Goal: Transaction & Acquisition: Purchase product/service

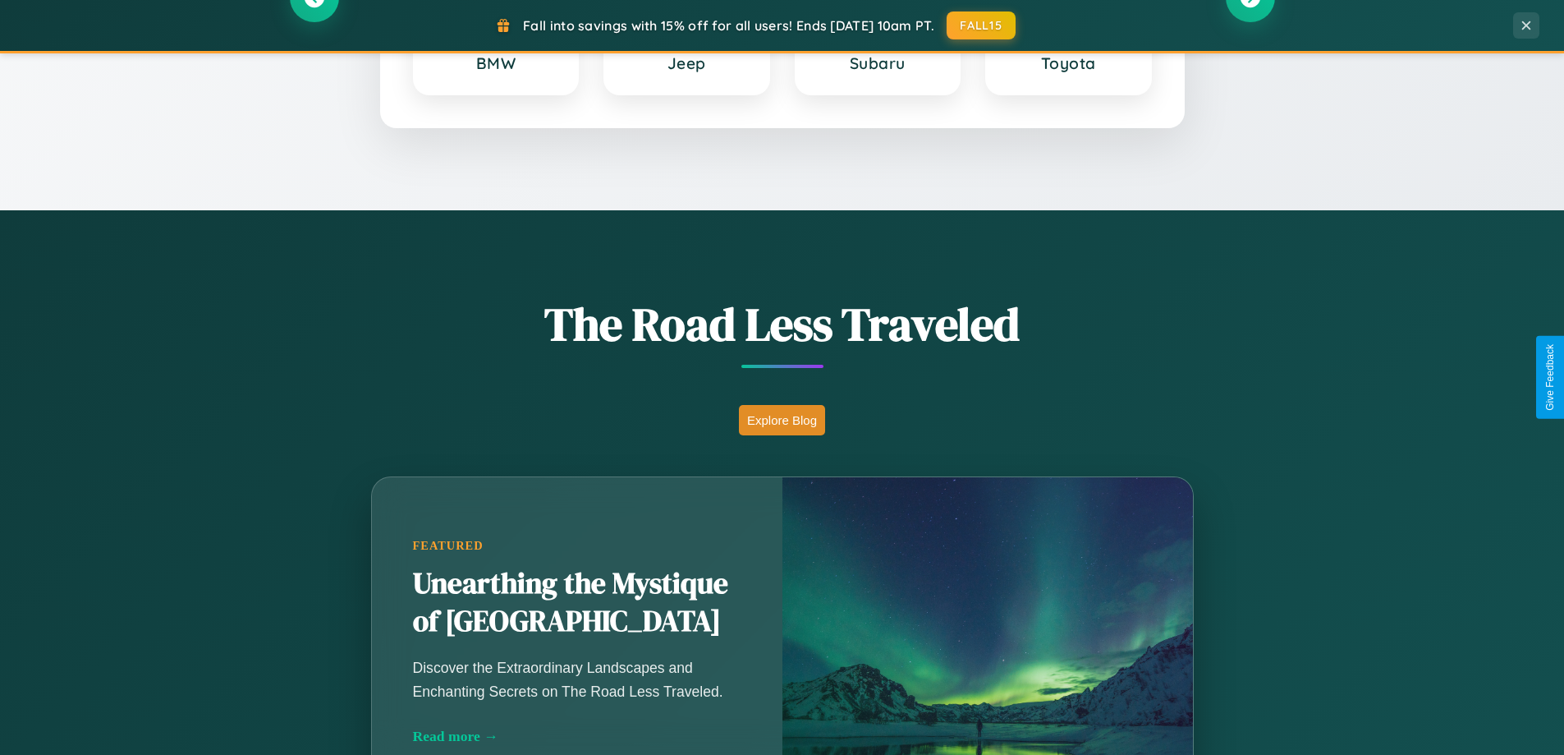
scroll to position [1130, 0]
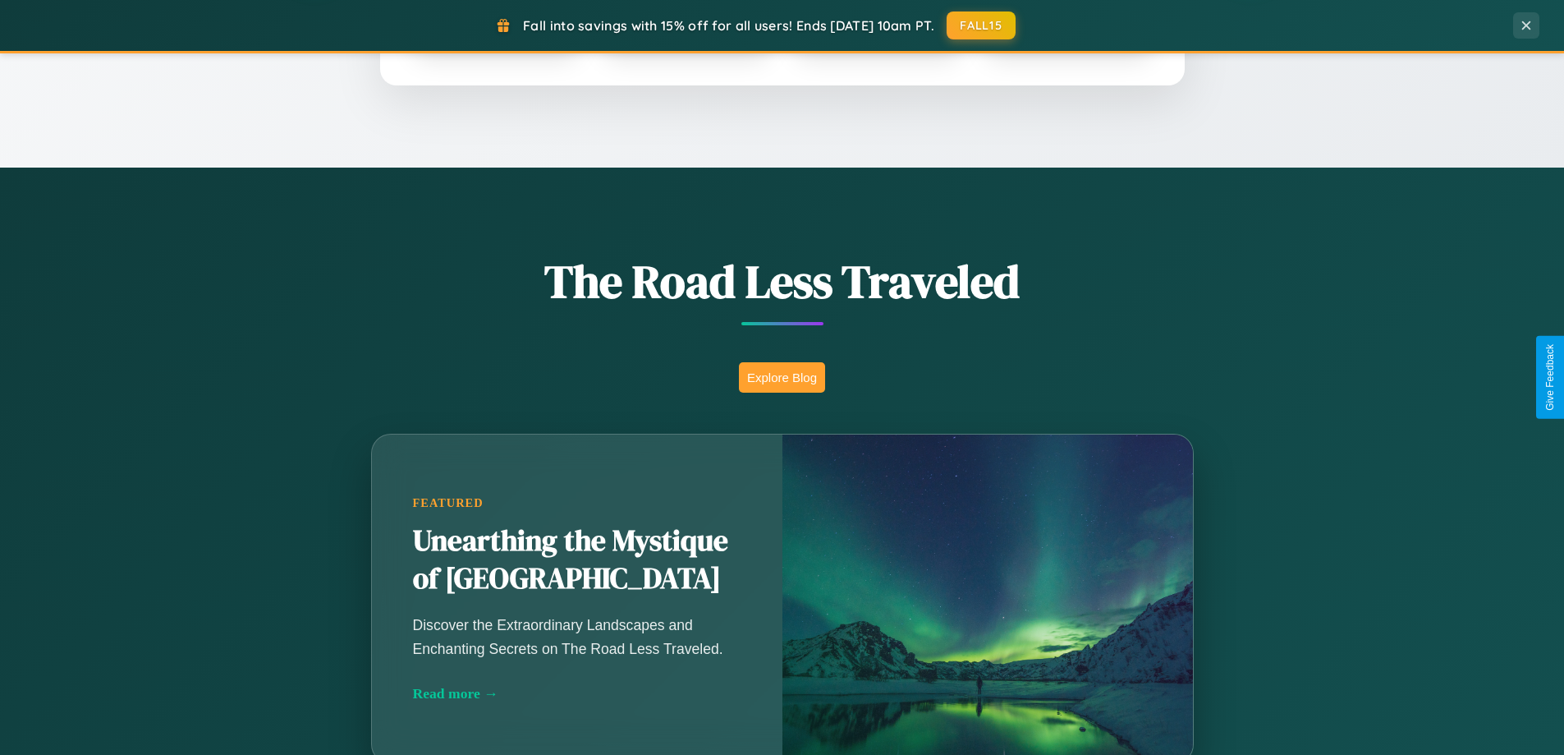
click at [782, 377] on button "Explore Blog" at bounding box center [782, 377] width 86 height 30
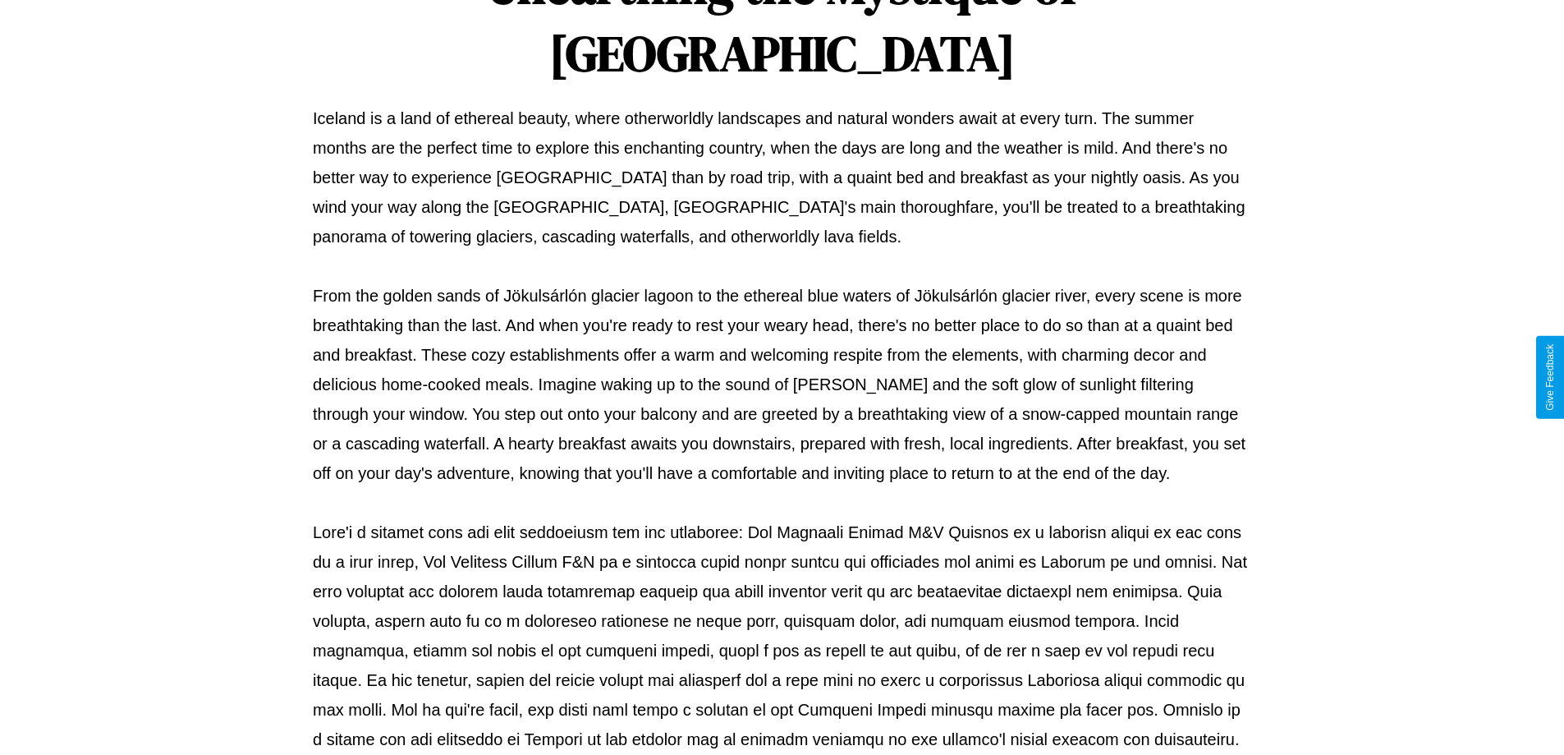
scroll to position [531, 0]
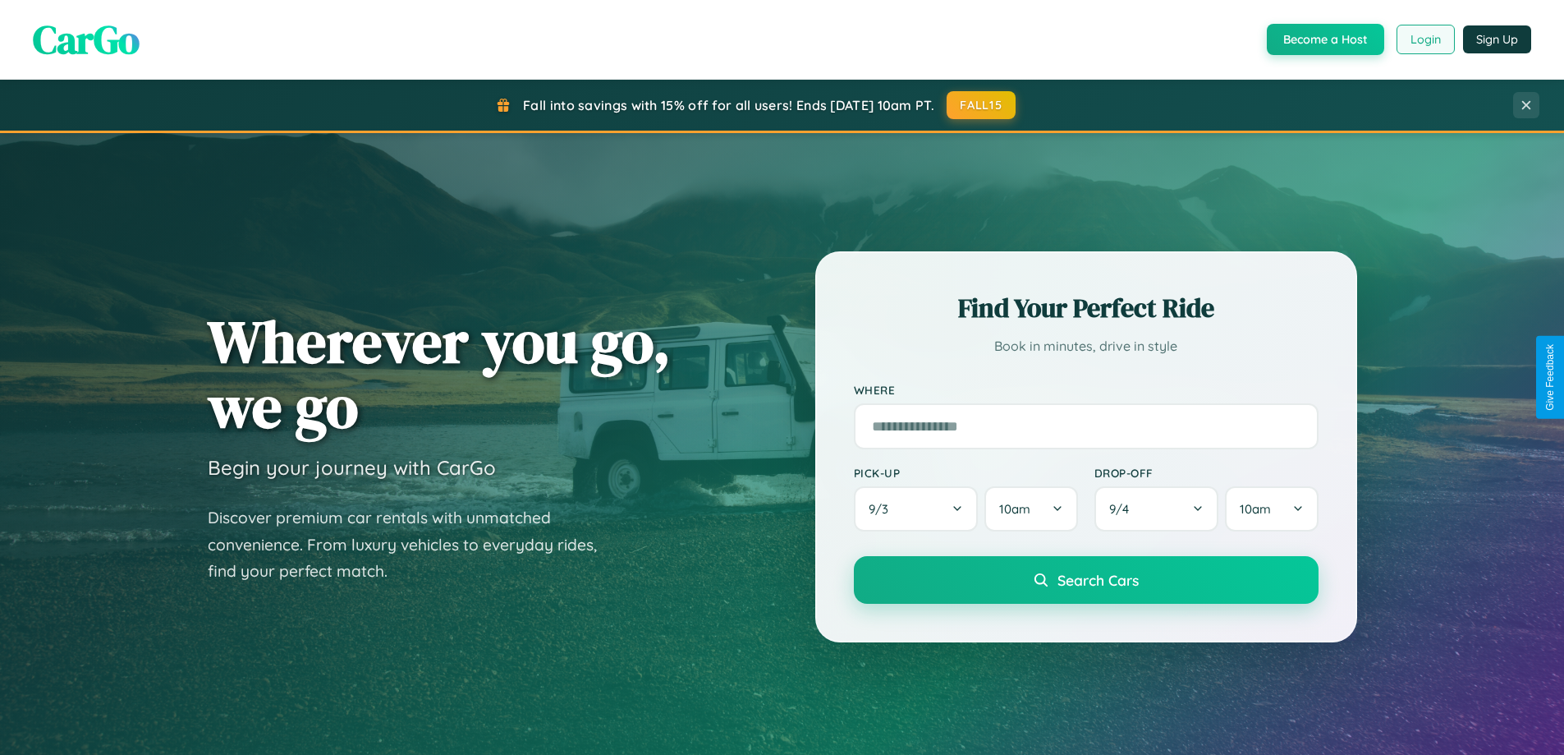
click at [1425, 39] on button "Login" at bounding box center [1426, 40] width 58 height 30
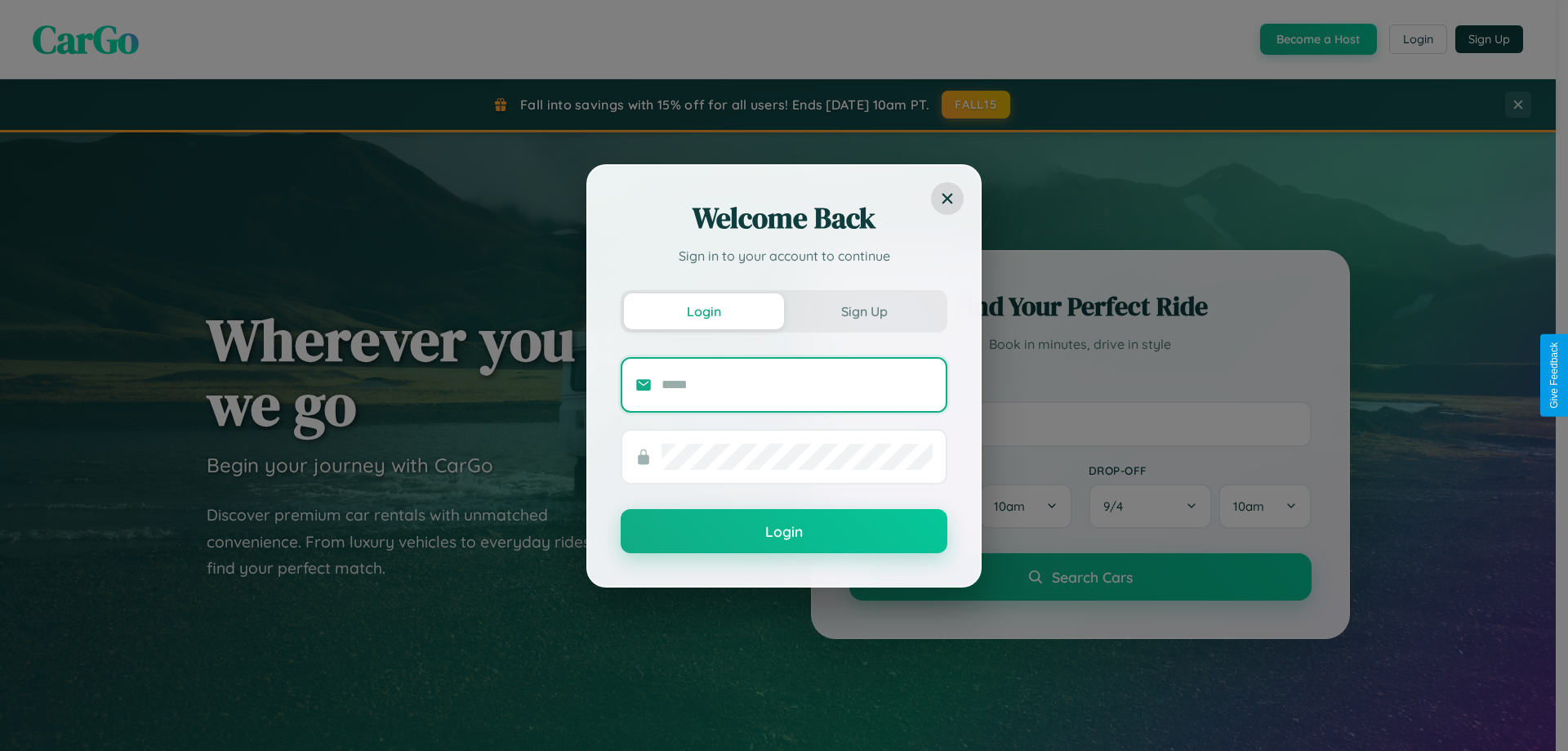
click at [796, 384] on input "text" at bounding box center [796, 385] width 271 height 26
type input "**********"
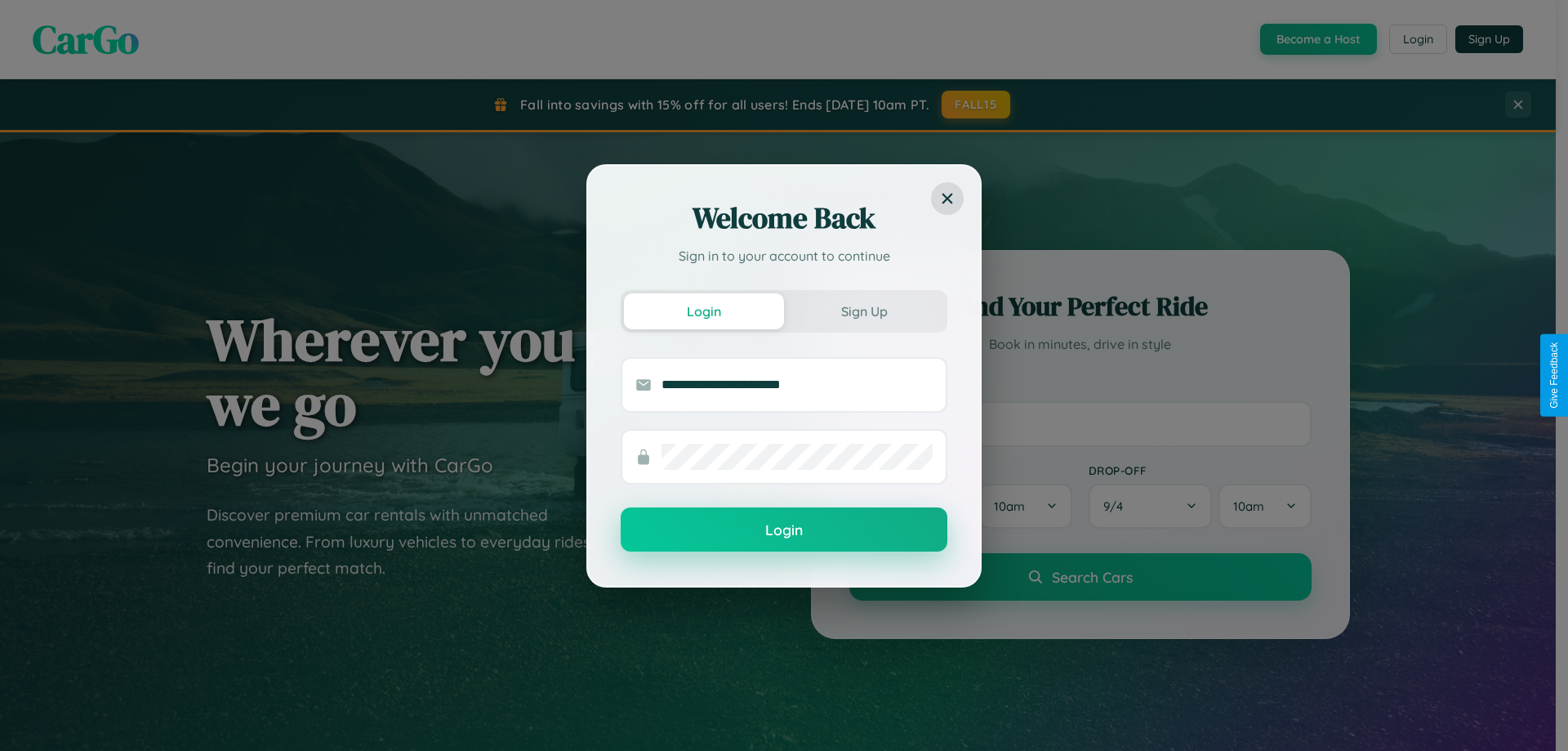
click at [784, 530] on button "Login" at bounding box center [784, 529] width 326 height 44
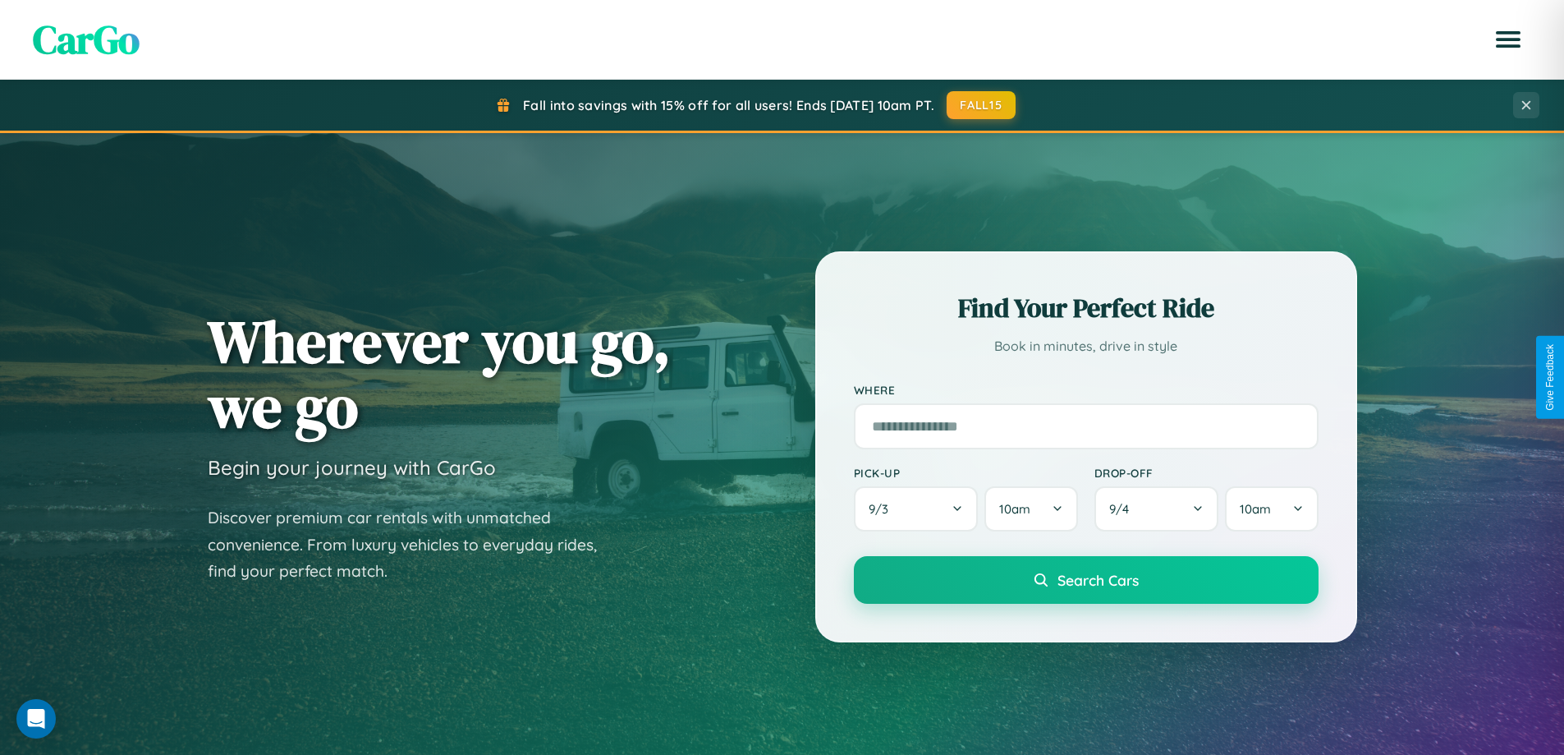
scroll to position [3160, 0]
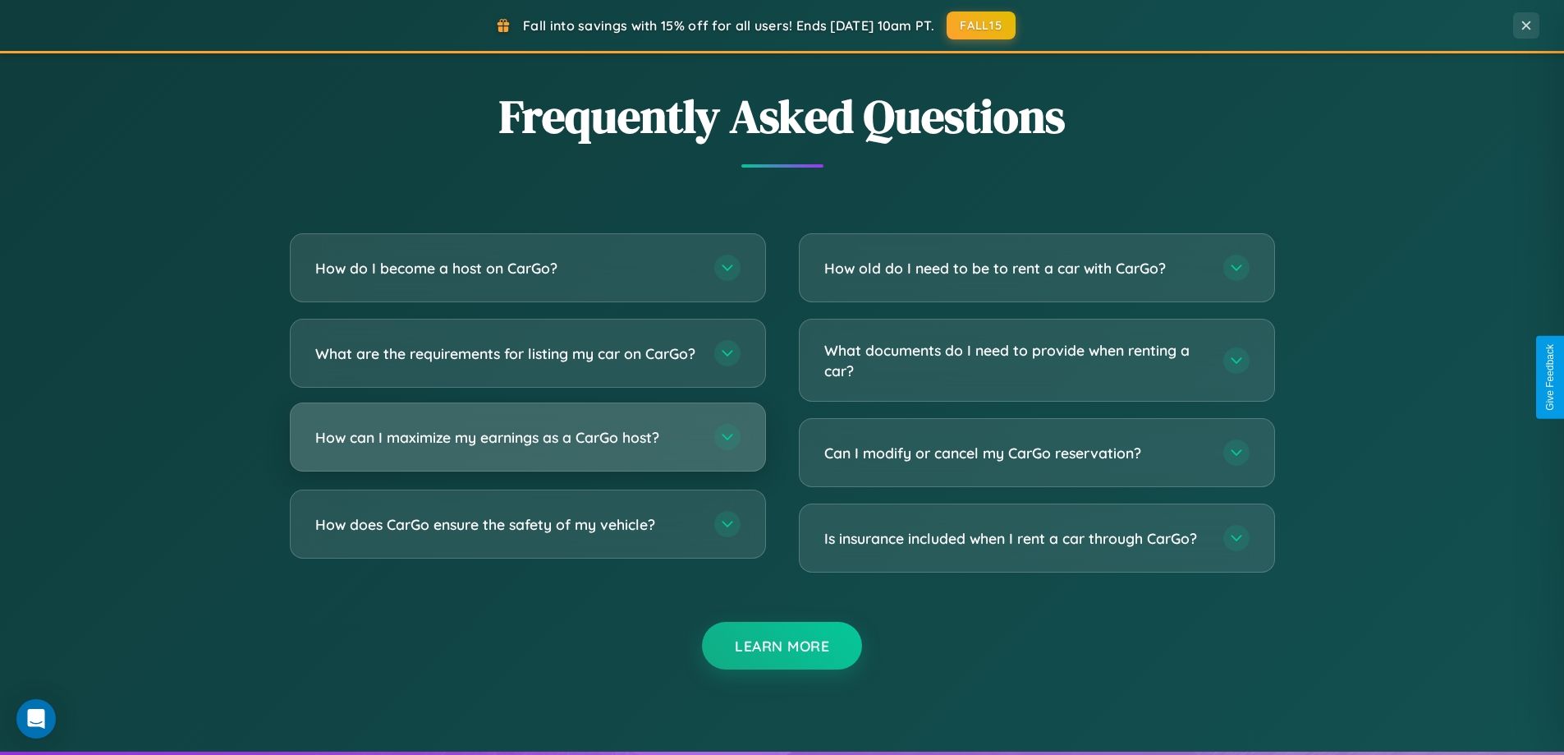
click at [527, 448] on h3 "How can I maximize my earnings as a CarGo host?" at bounding box center [506, 437] width 383 height 21
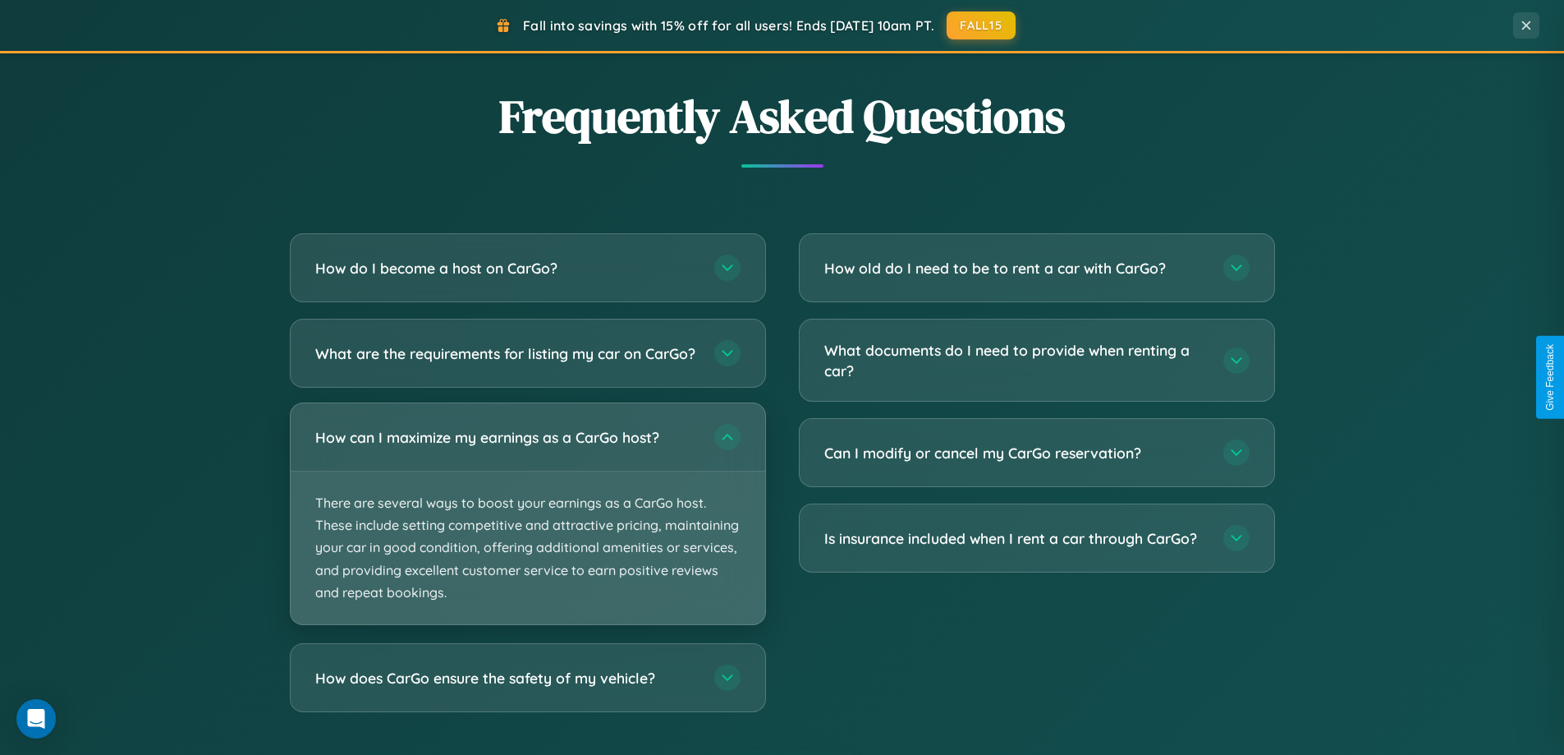
click at [527, 527] on p "There are several ways to boost your earnings as a CarGo host. These include se…" at bounding box center [528, 547] width 475 height 153
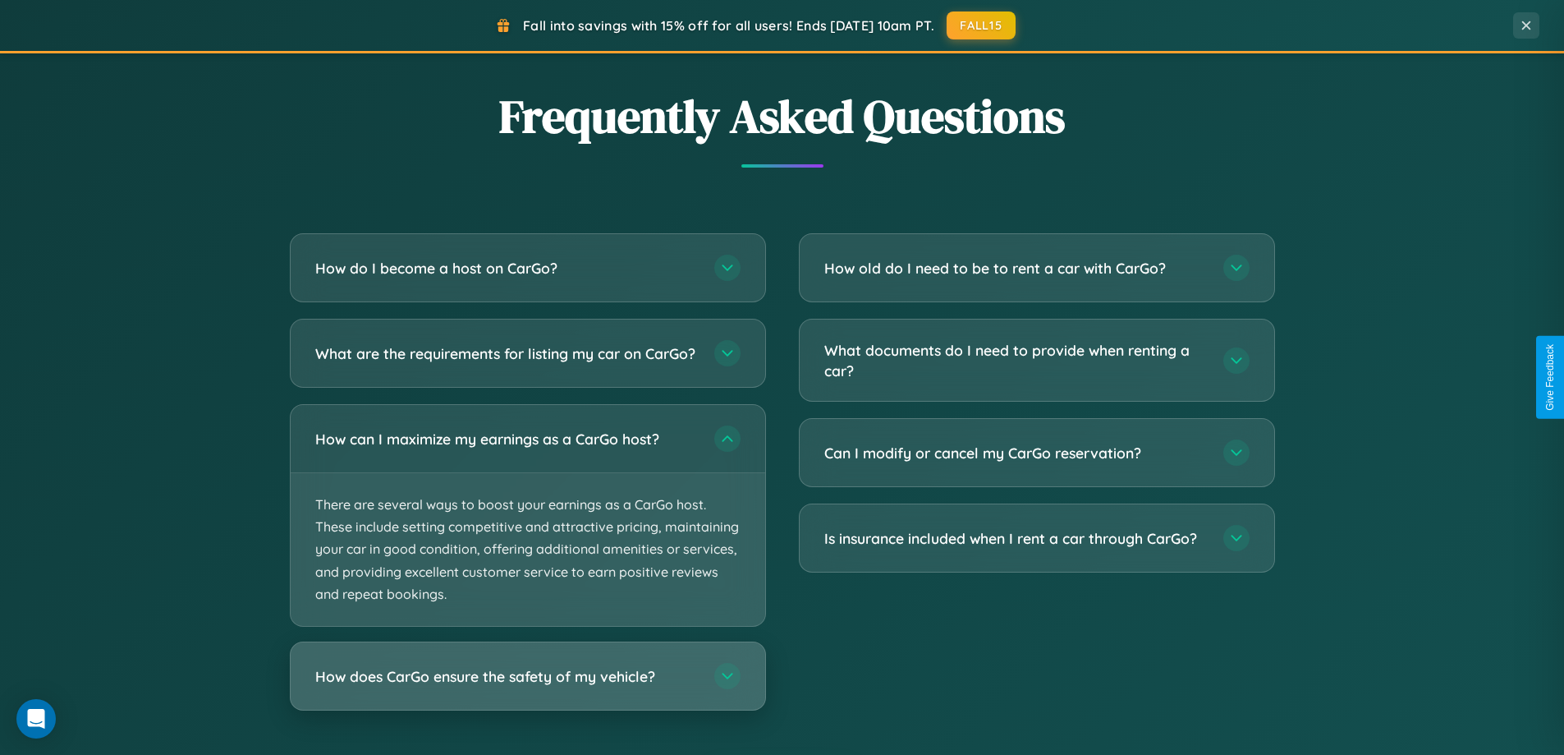
click at [527, 686] on h3 "How does CarGo ensure the safety of my vehicle?" at bounding box center [506, 676] width 383 height 21
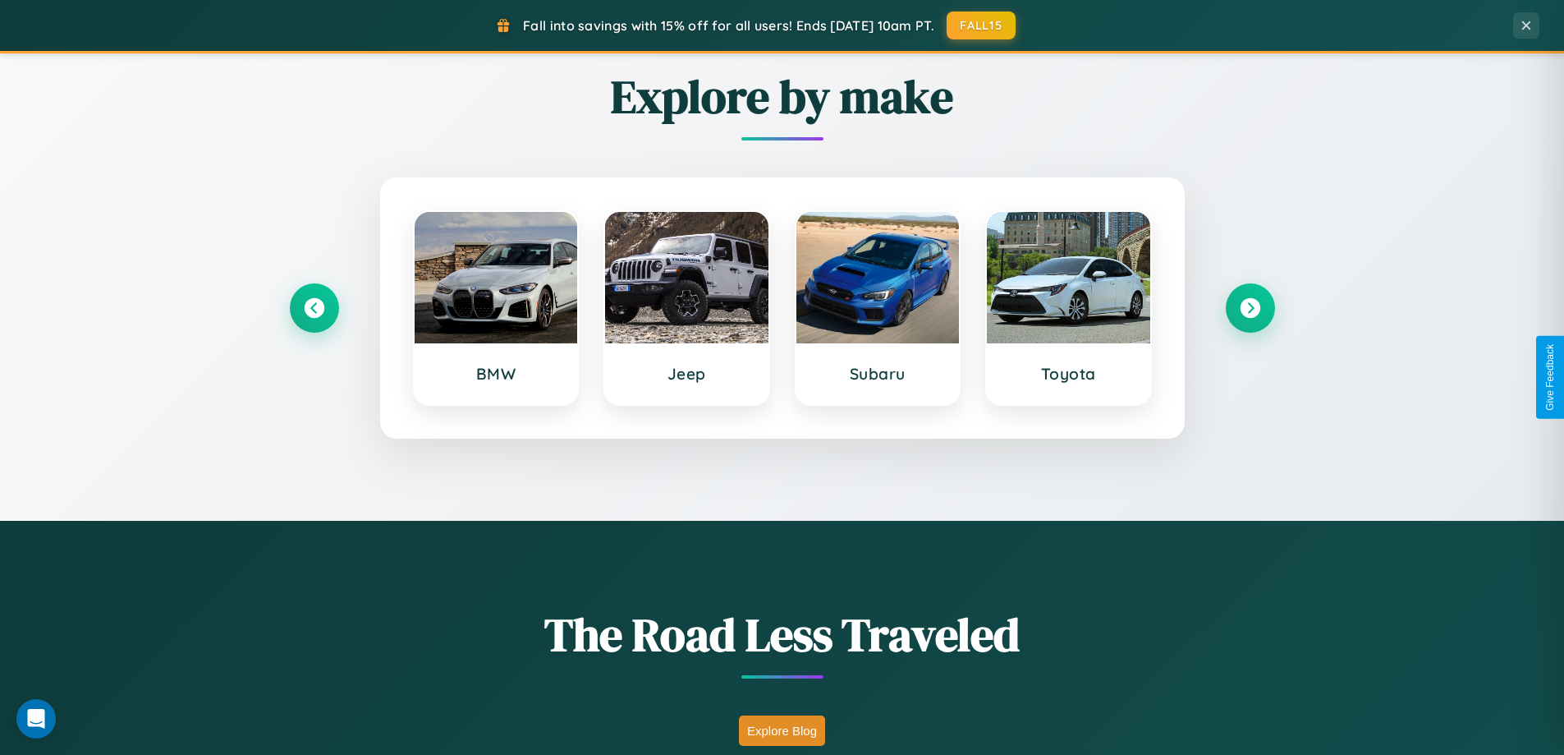
scroll to position [708, 0]
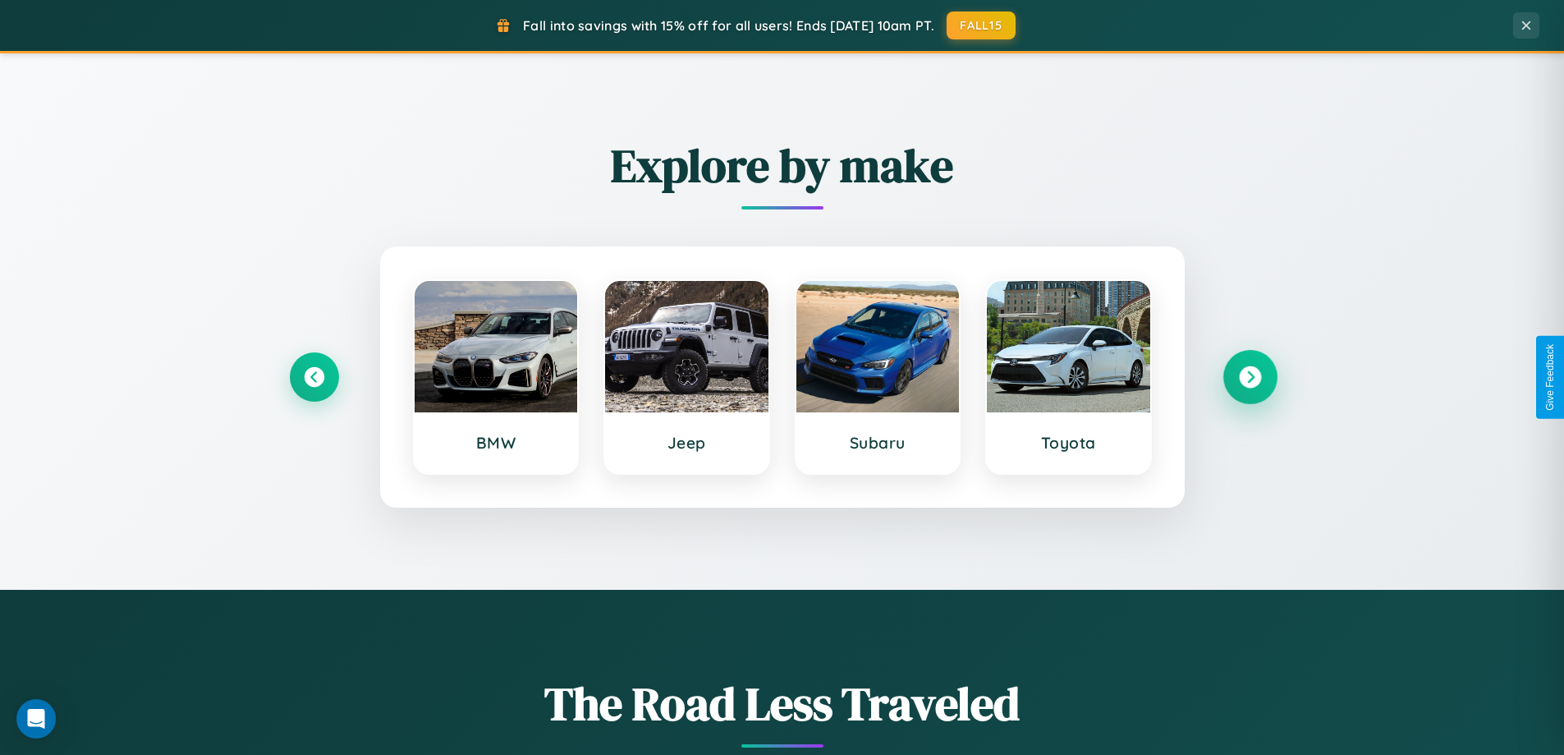
click at [1250, 377] on icon at bounding box center [1250, 377] width 22 height 22
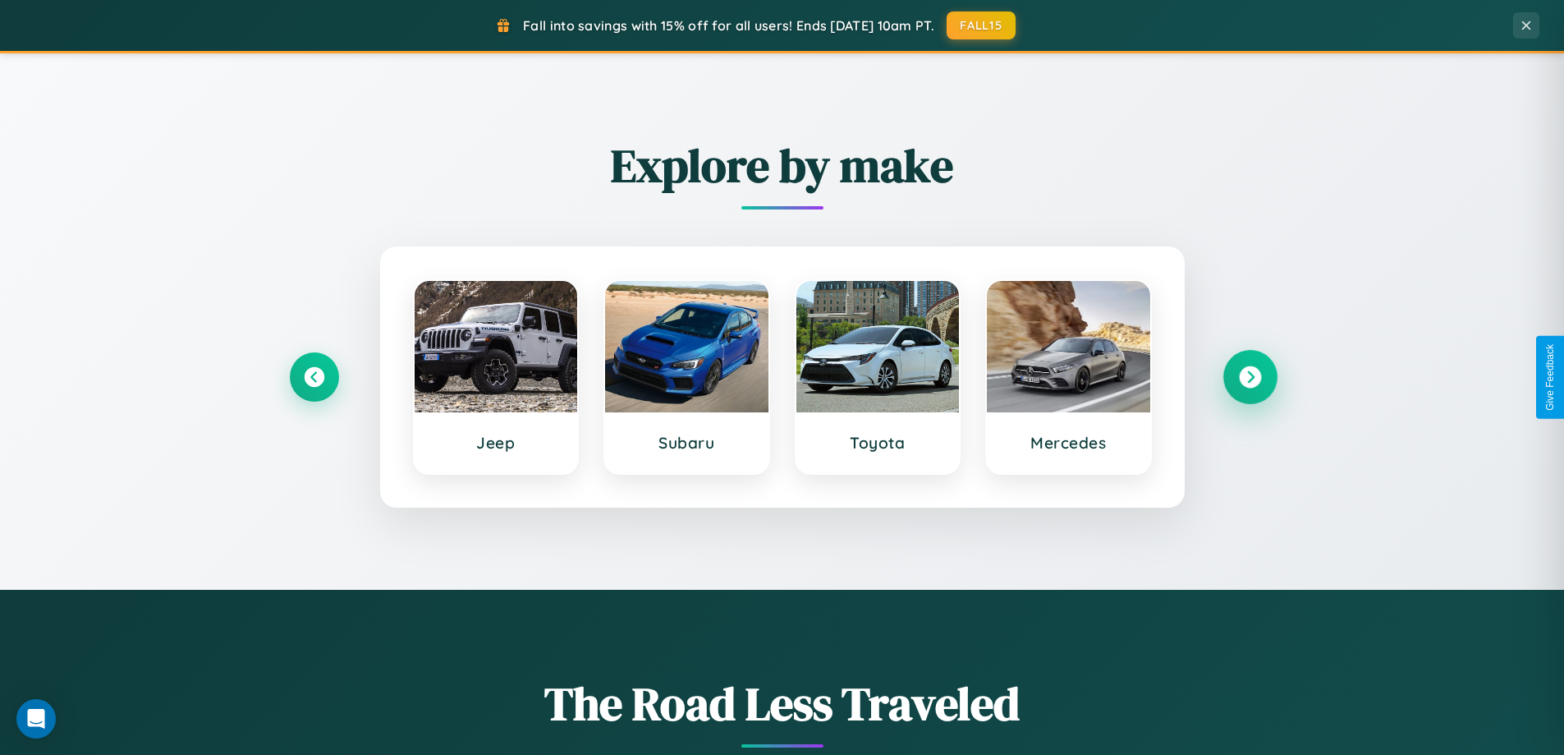
click at [1250, 377] on icon at bounding box center [1250, 377] width 22 height 22
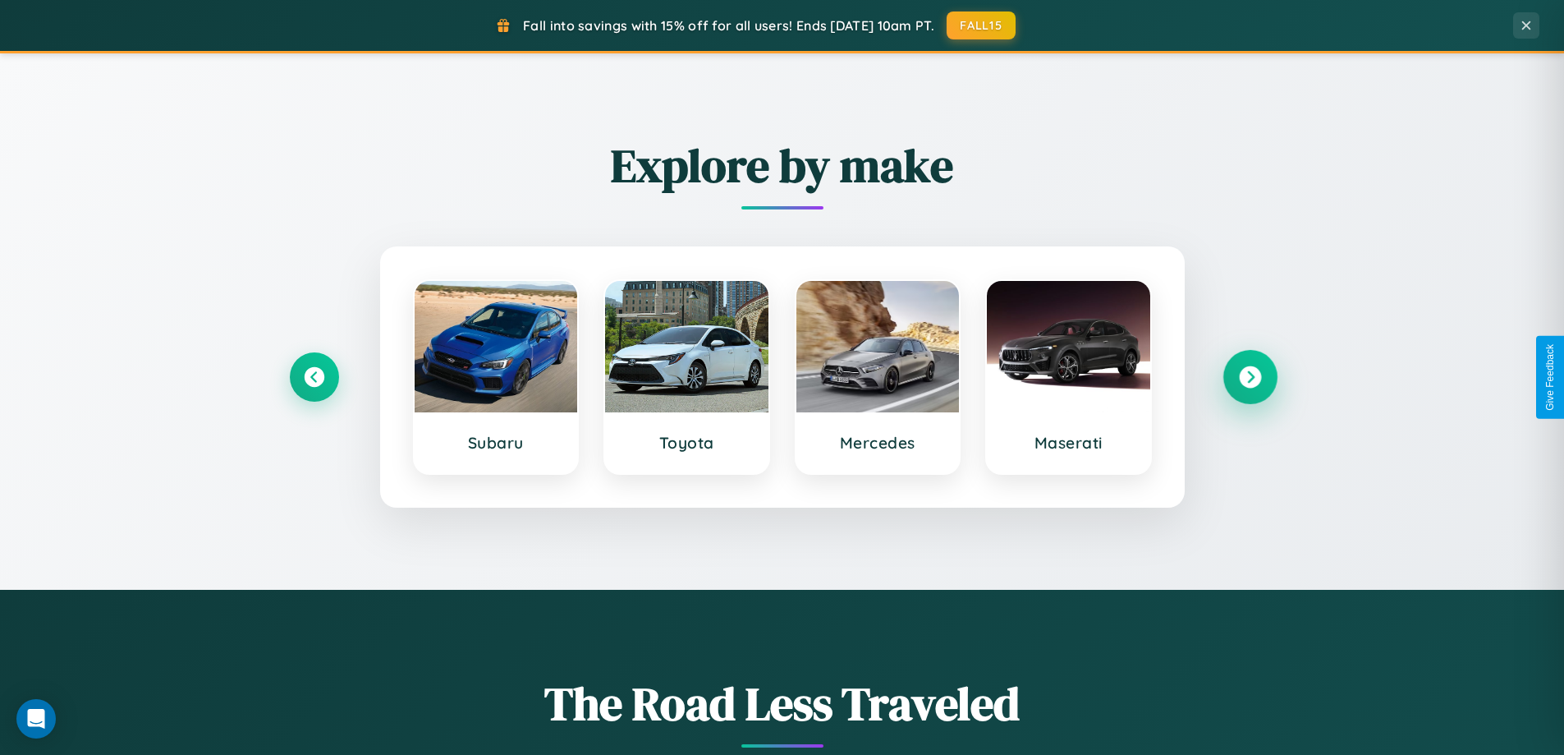
click at [1250, 377] on icon at bounding box center [1250, 377] width 22 height 22
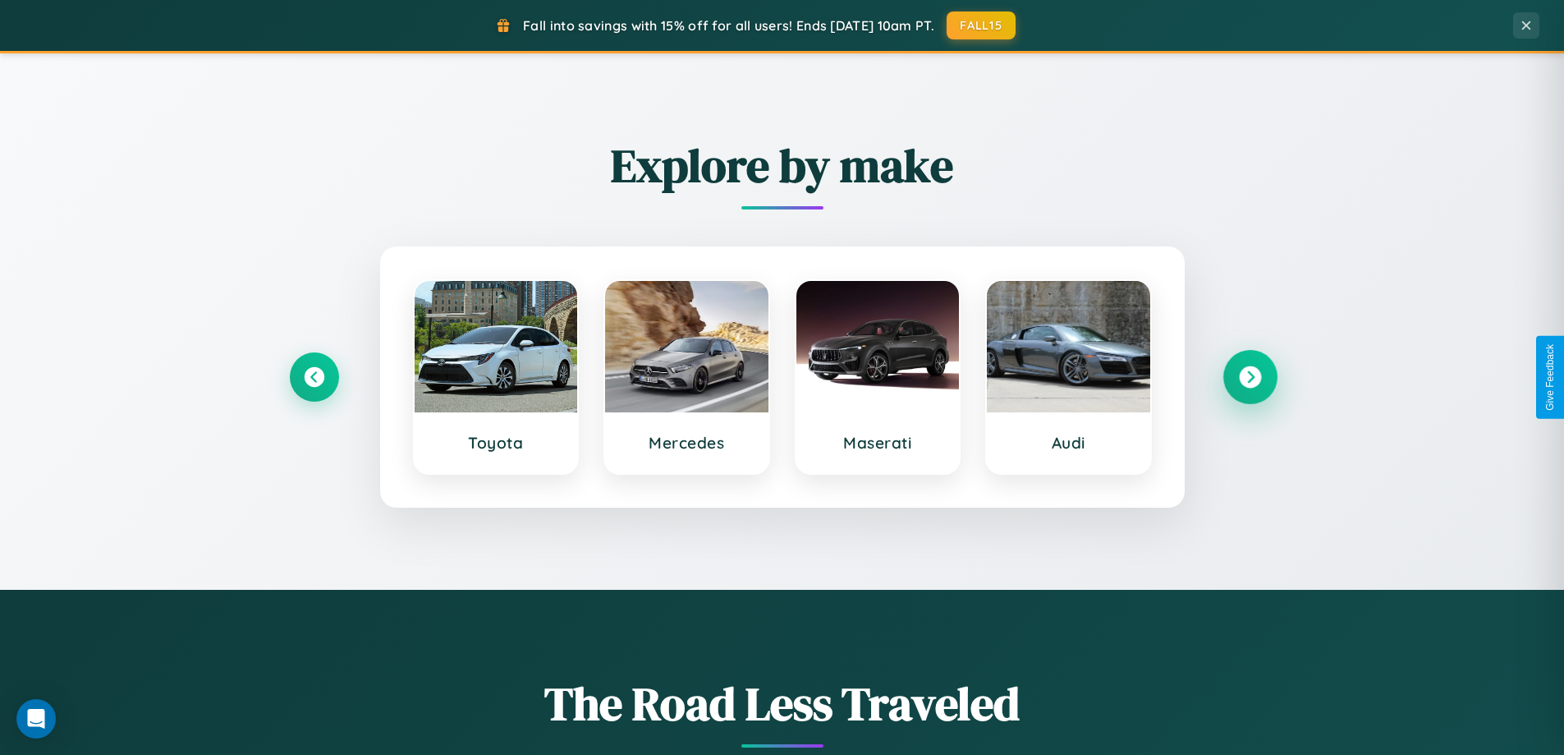
click at [1250, 377] on icon at bounding box center [1250, 377] width 22 height 22
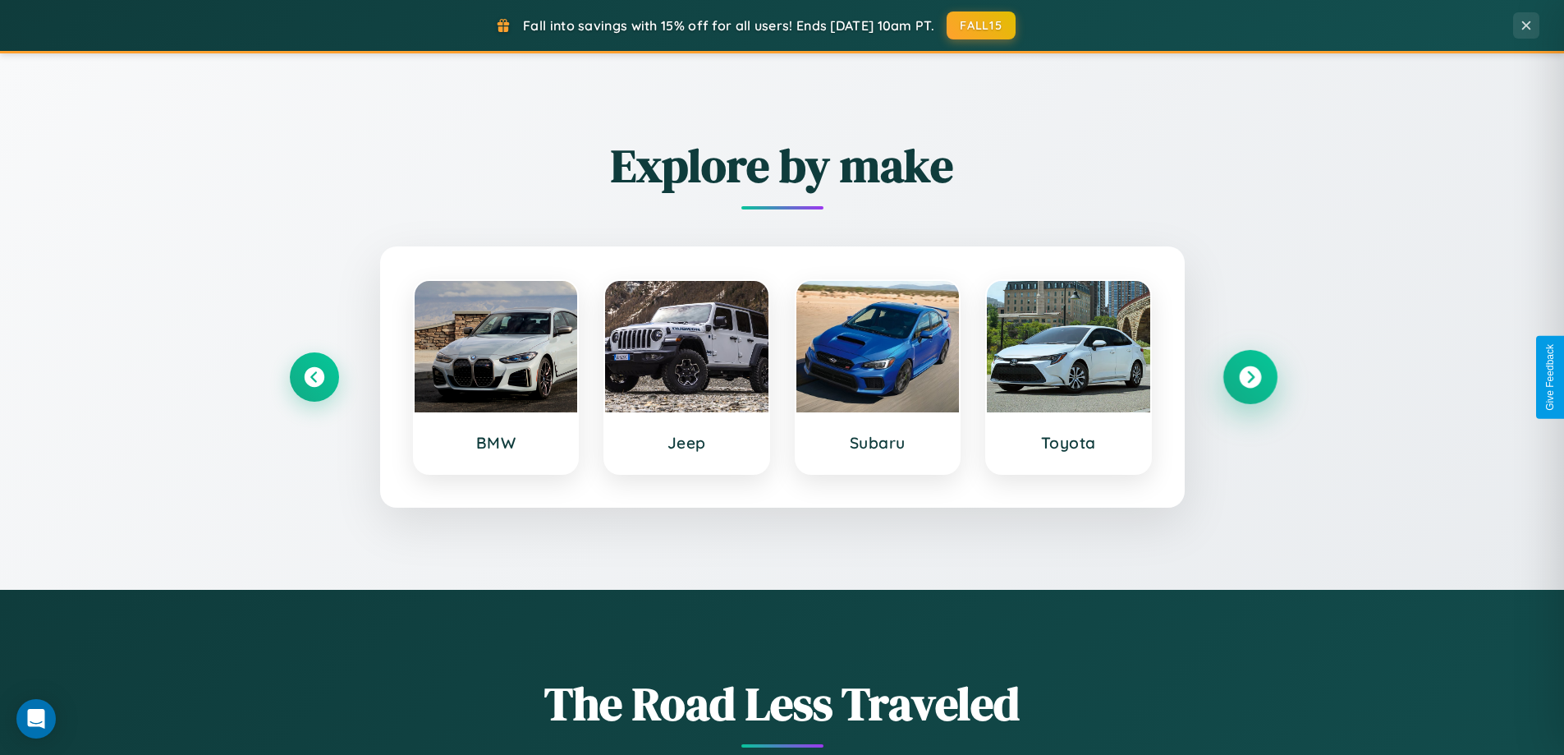
click at [1250, 377] on icon at bounding box center [1250, 377] width 22 height 22
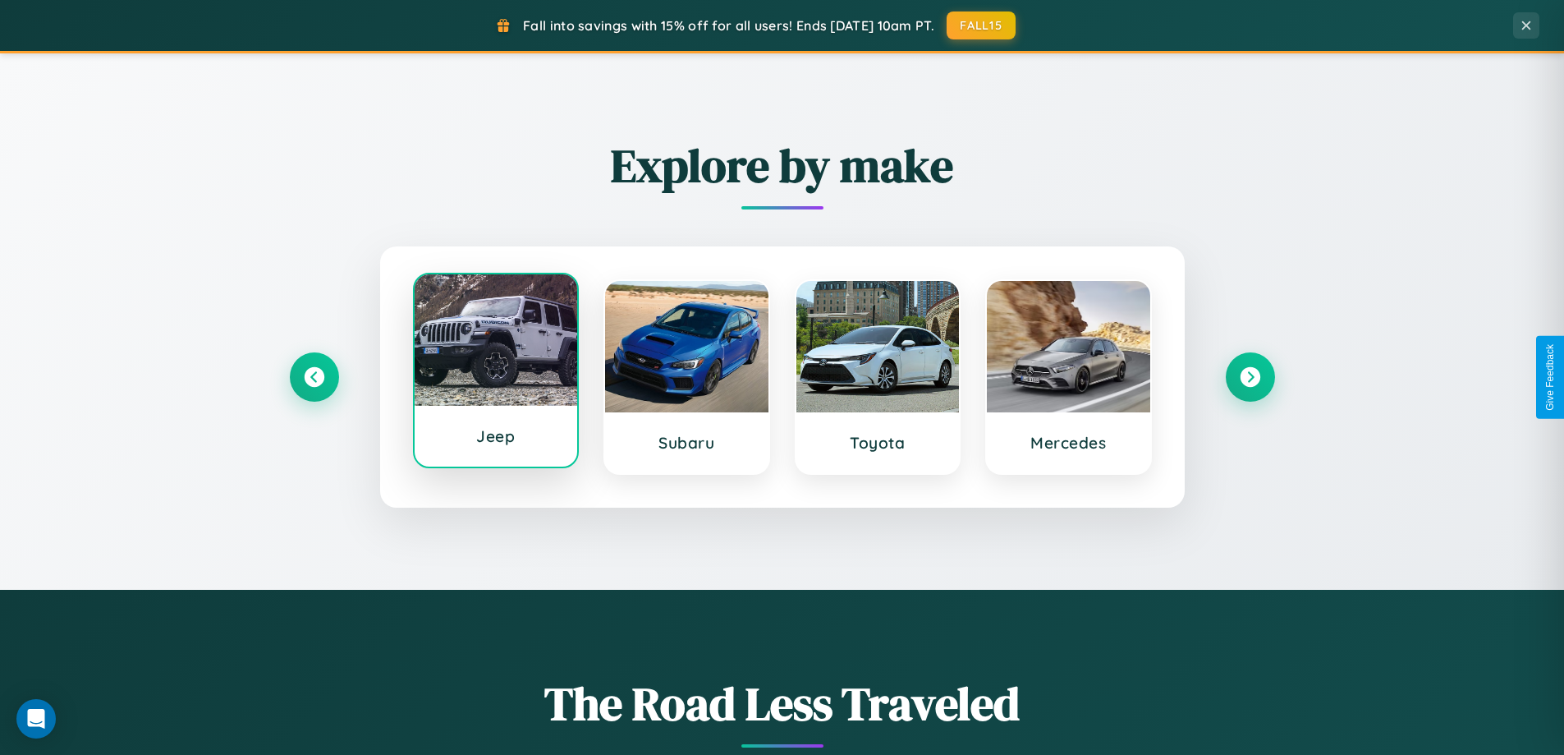
click at [495, 374] on div at bounding box center [496, 339] width 163 height 131
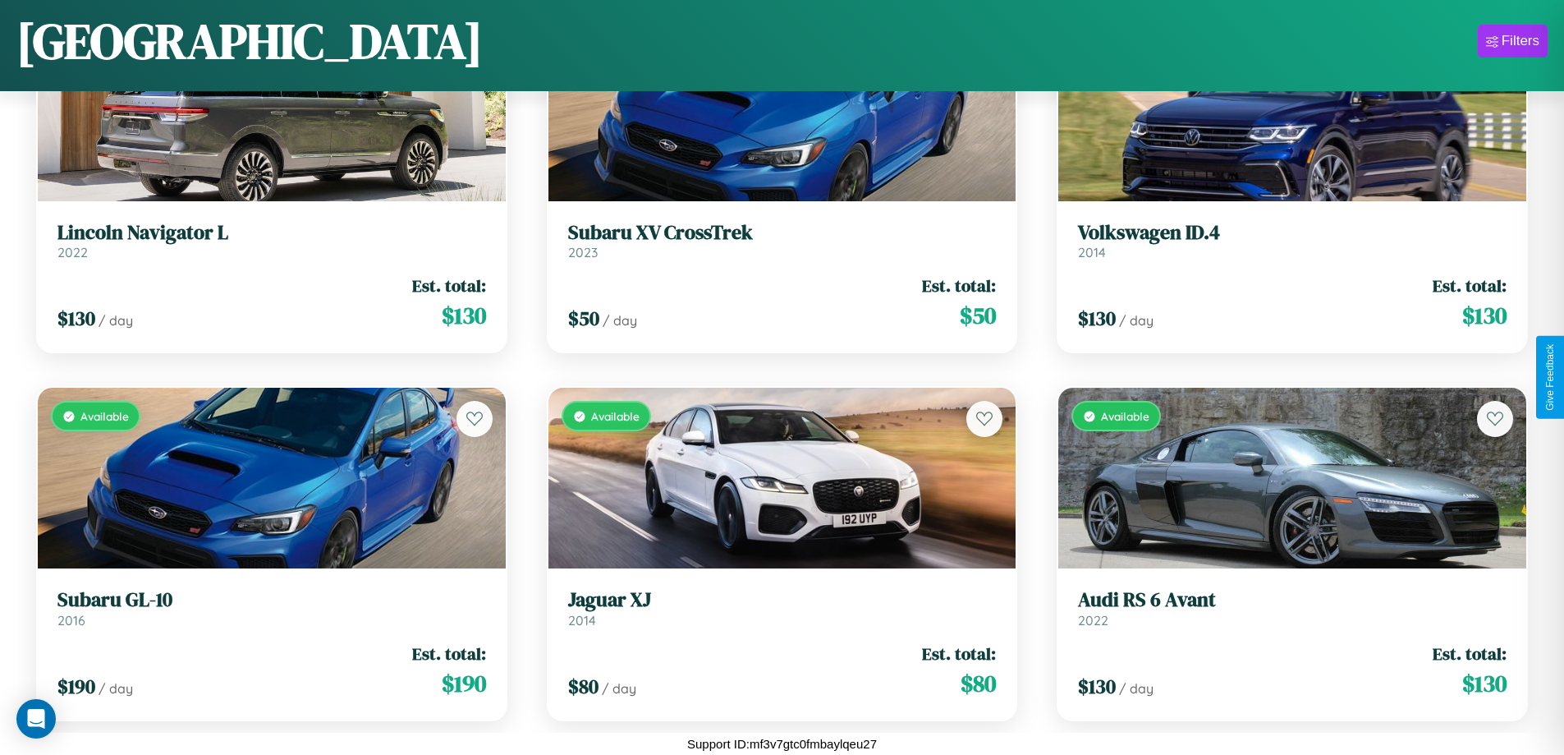
scroll to position [8320, 0]
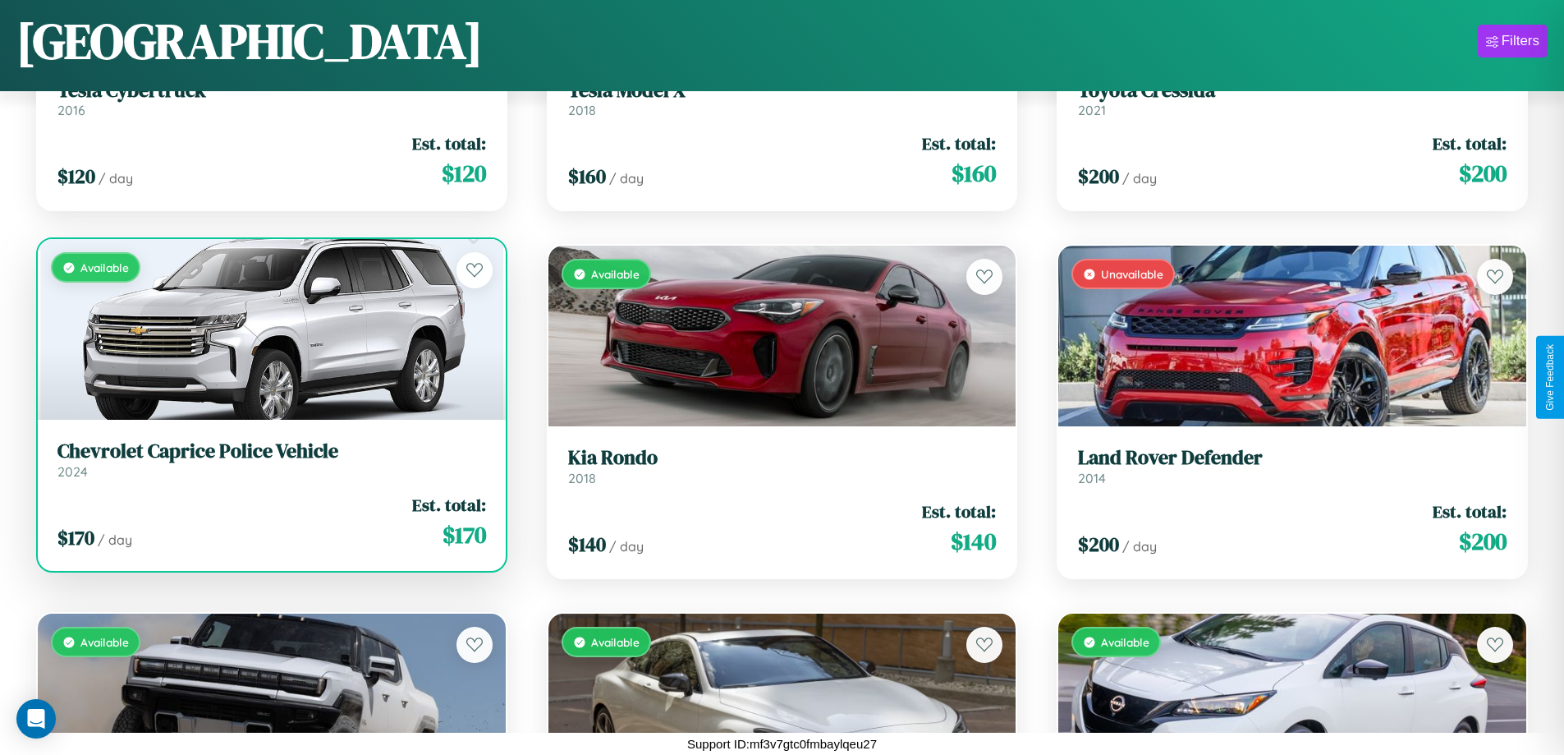
click at [269, 466] on link "Chevrolet Caprice Police Vehicle 2024" at bounding box center [271, 459] width 429 height 40
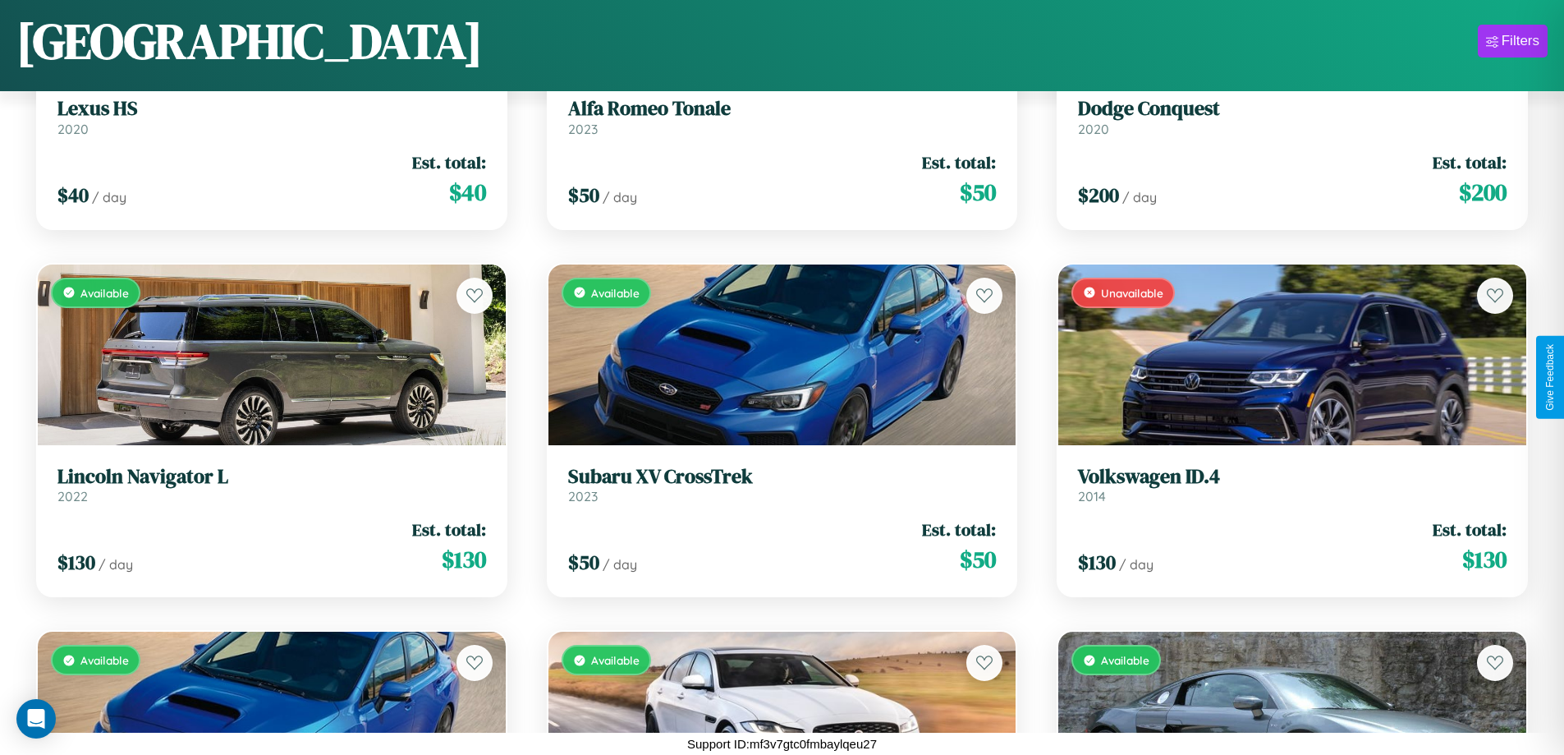
scroll to position [1334, 0]
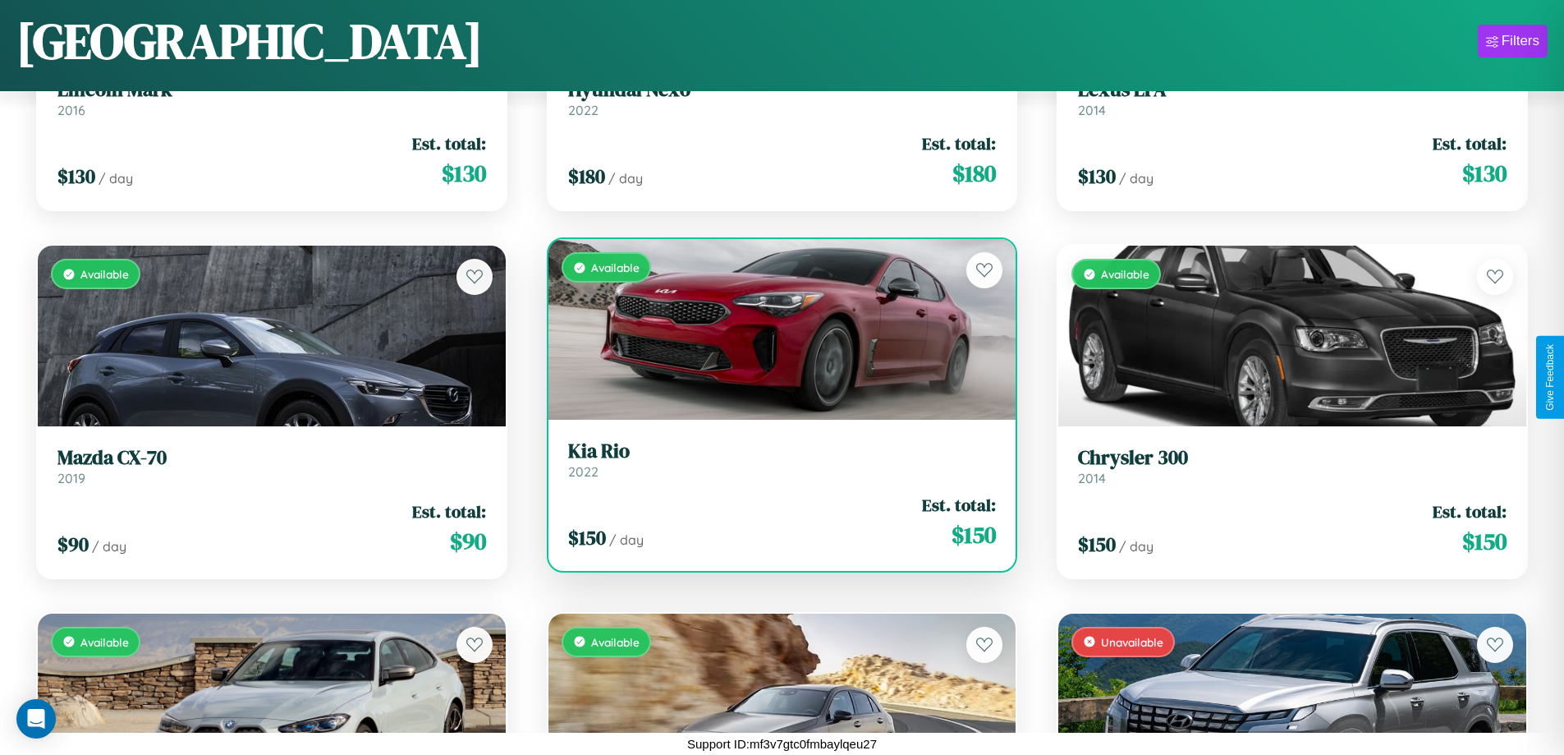
click at [775, 459] on h3 "Kia Rio" at bounding box center [782, 451] width 429 height 24
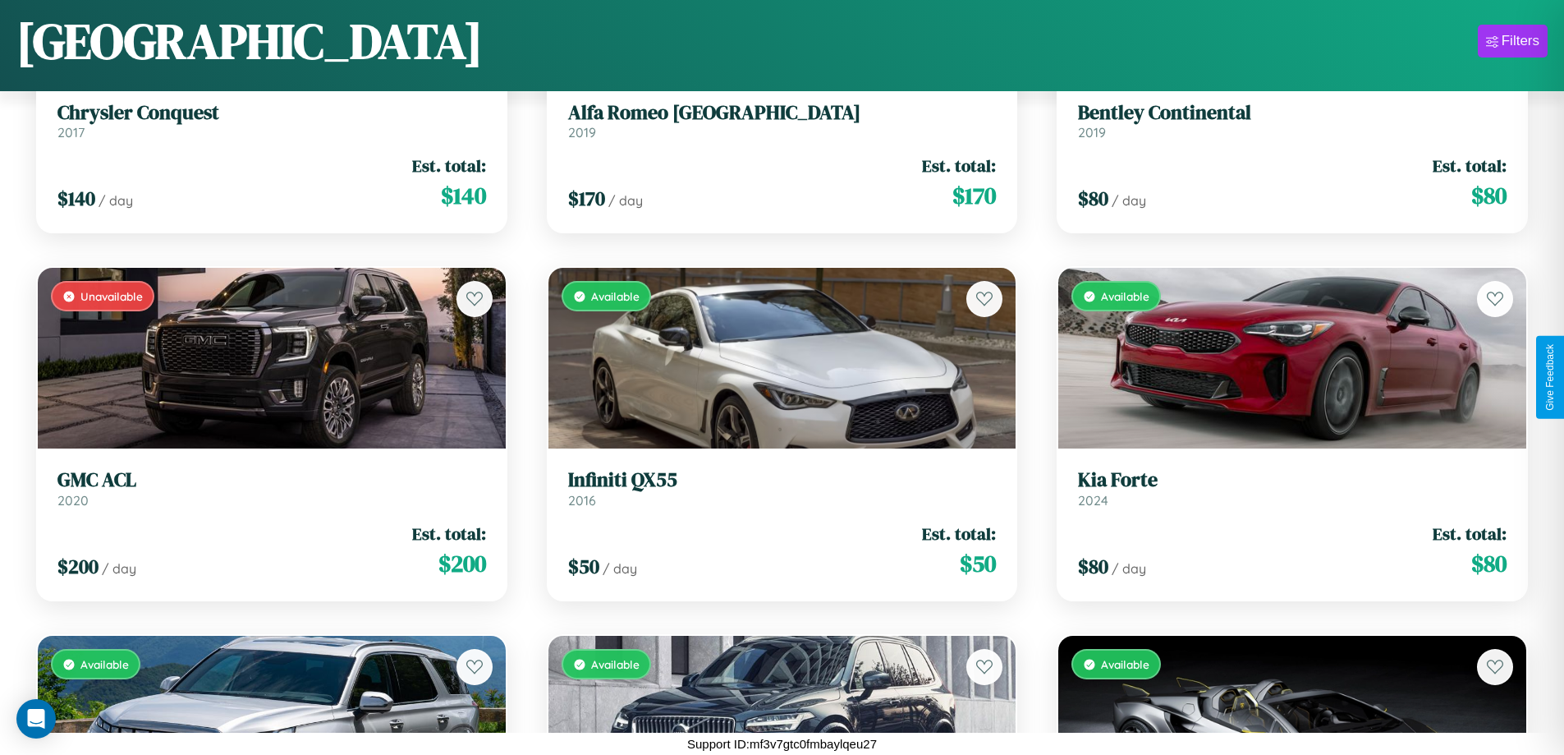
scroll to position [6482, 0]
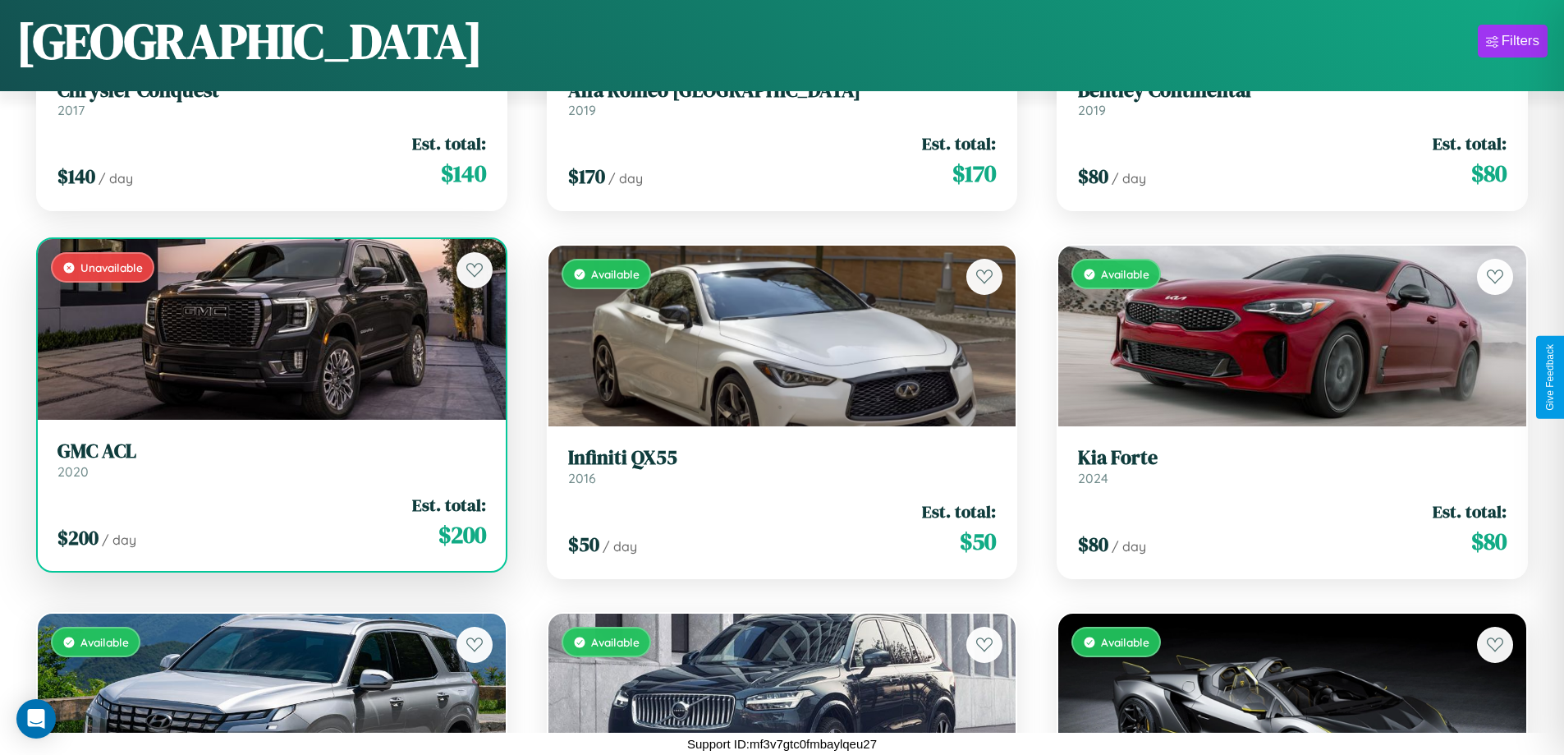
click at [269, 336] on div "Unavailable" at bounding box center [272, 329] width 468 height 181
click at [269, 329] on div "Unavailable" at bounding box center [272, 329] width 468 height 181
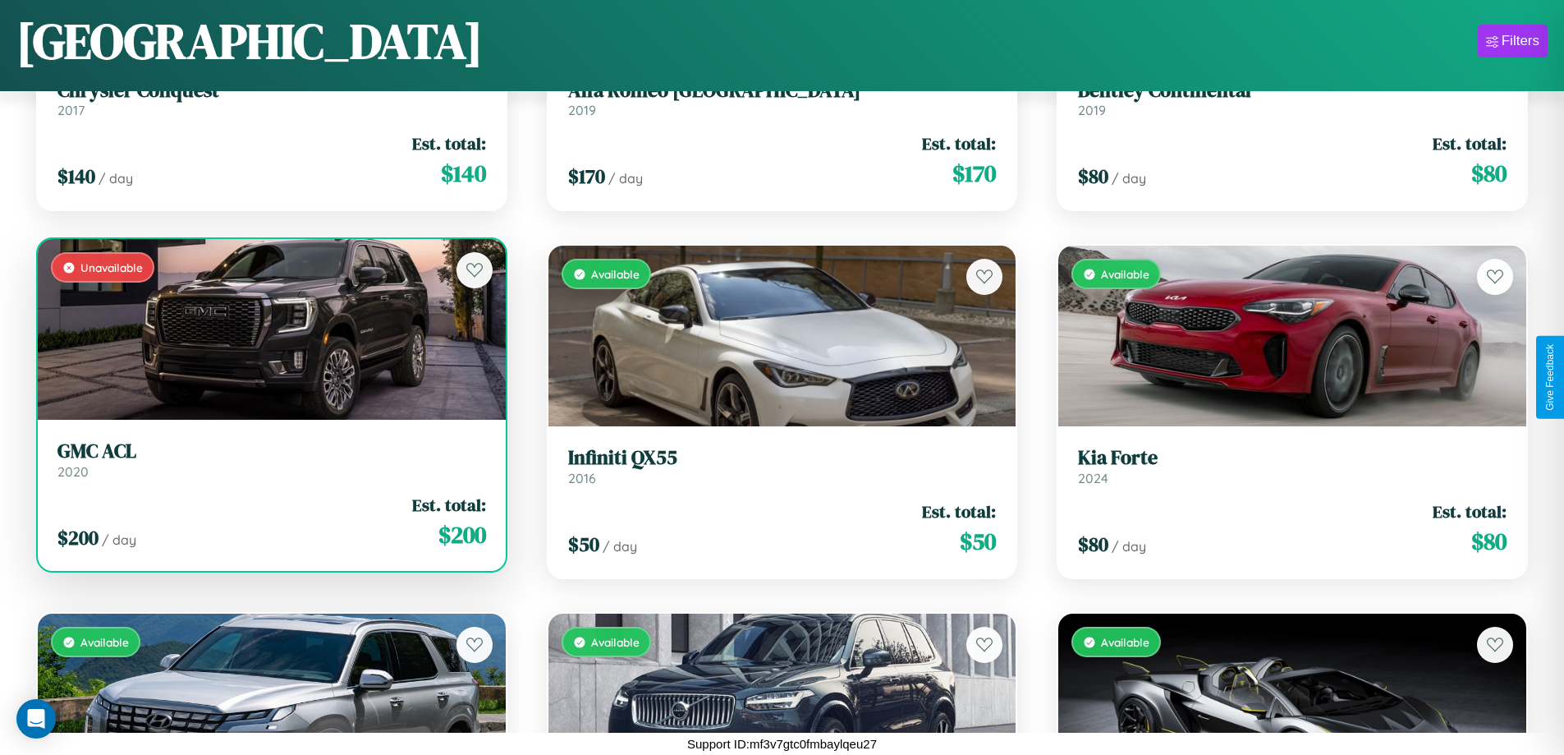
click at [269, 329] on div "Unavailable" at bounding box center [272, 329] width 468 height 181
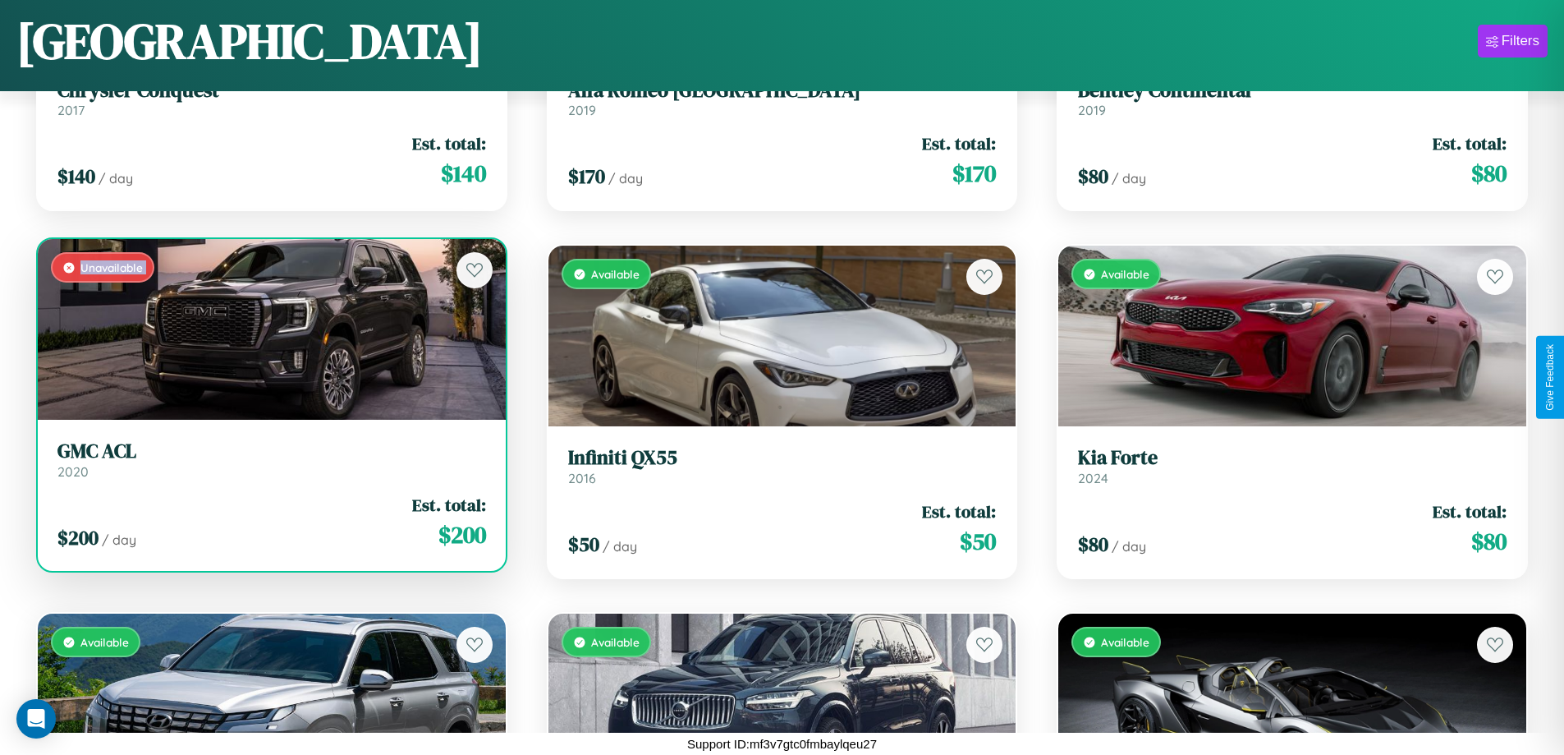
click at [269, 329] on div "Unavailable" at bounding box center [272, 329] width 468 height 181
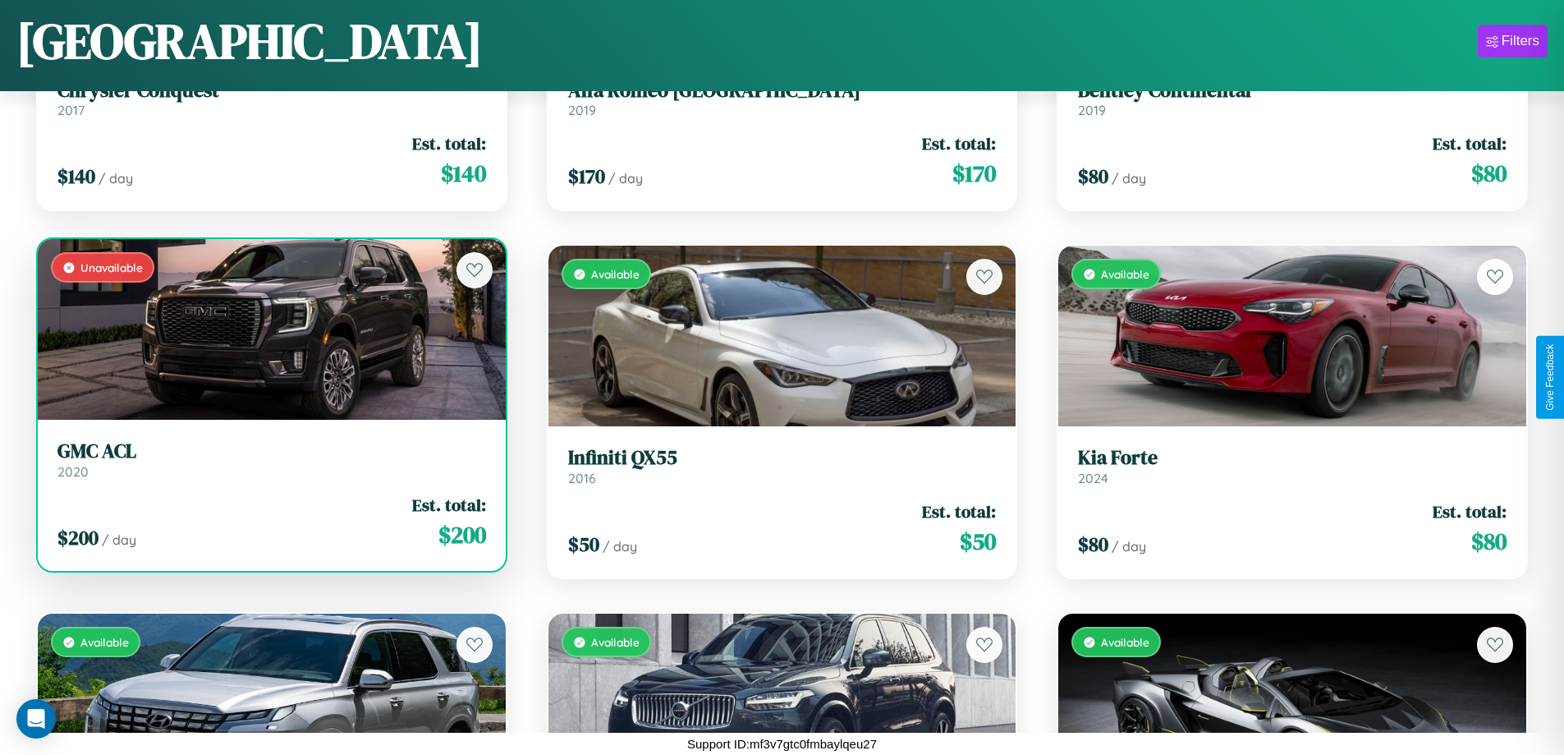
click at [269, 329] on div "Unavailable" at bounding box center [272, 329] width 468 height 181
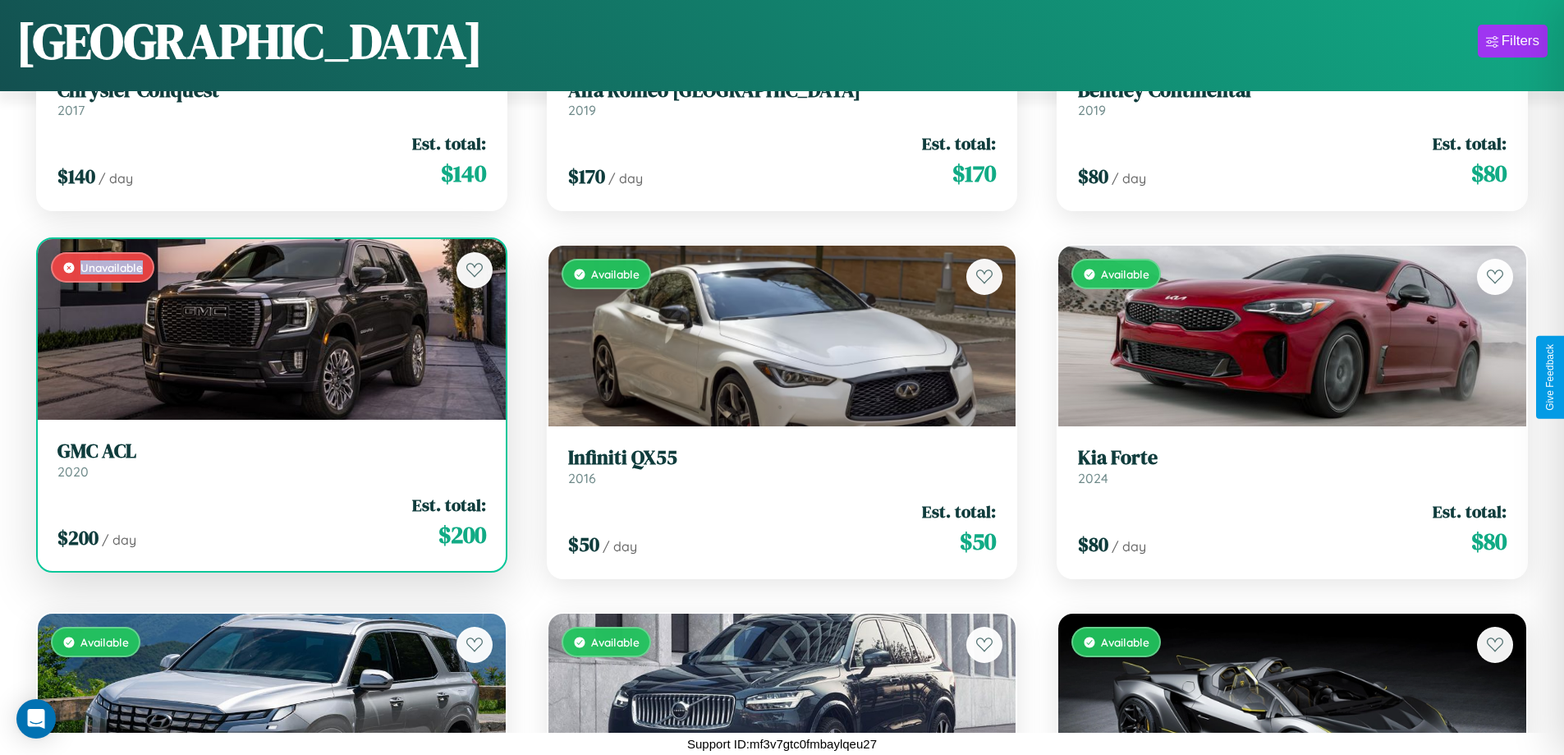
click at [269, 329] on div "Unavailable" at bounding box center [272, 329] width 468 height 181
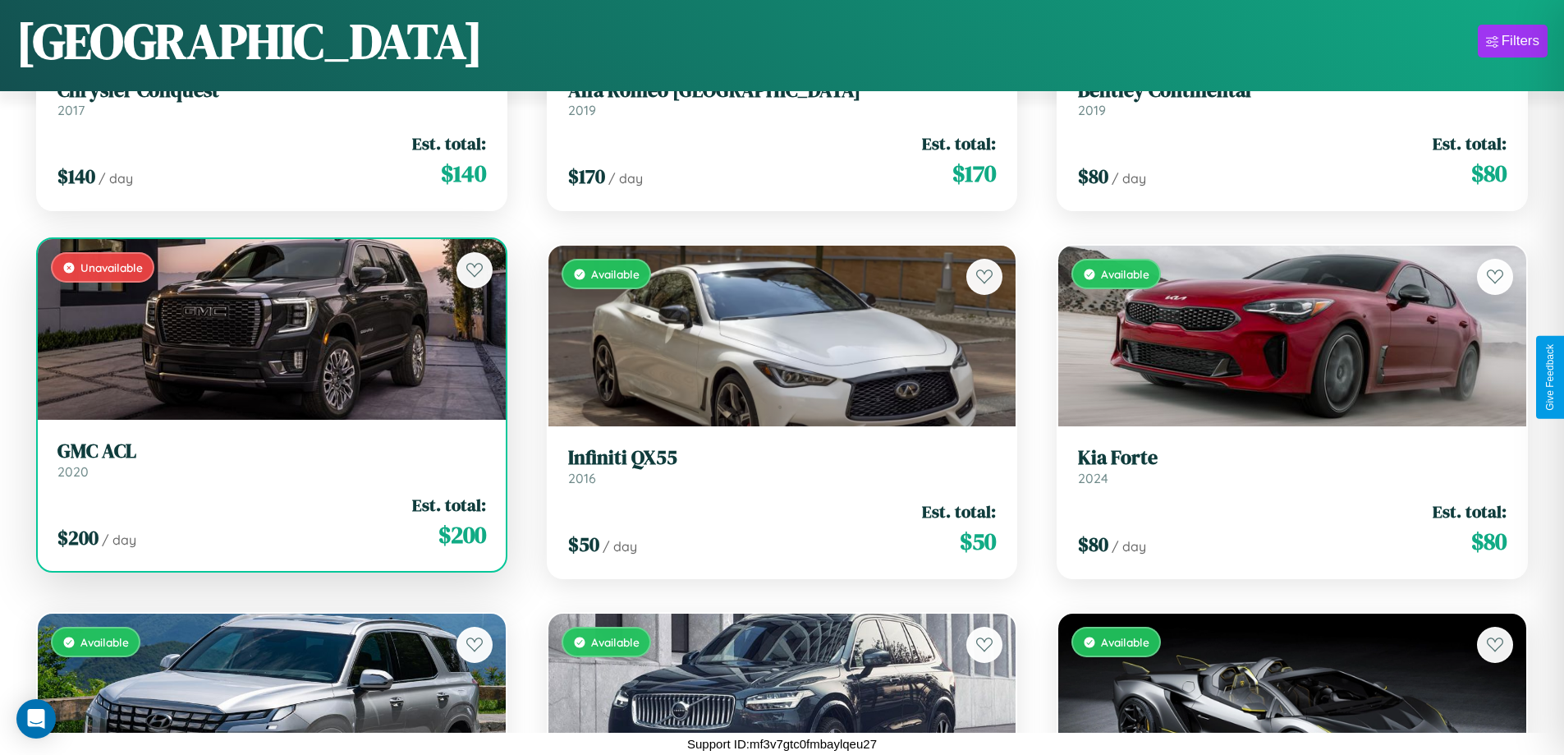
click at [269, 459] on h3 "GMC ACL" at bounding box center [271, 451] width 429 height 24
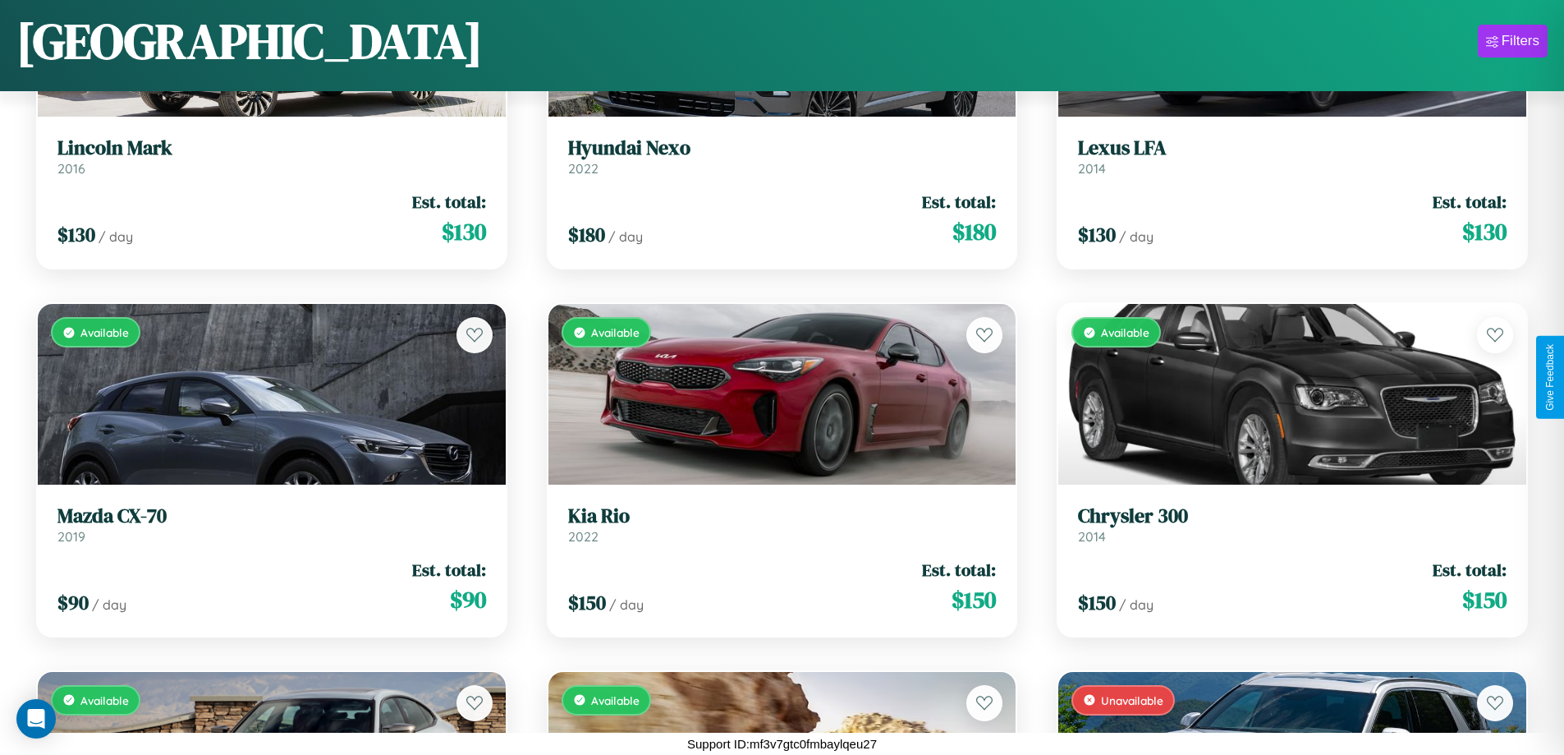
scroll to position [966, 0]
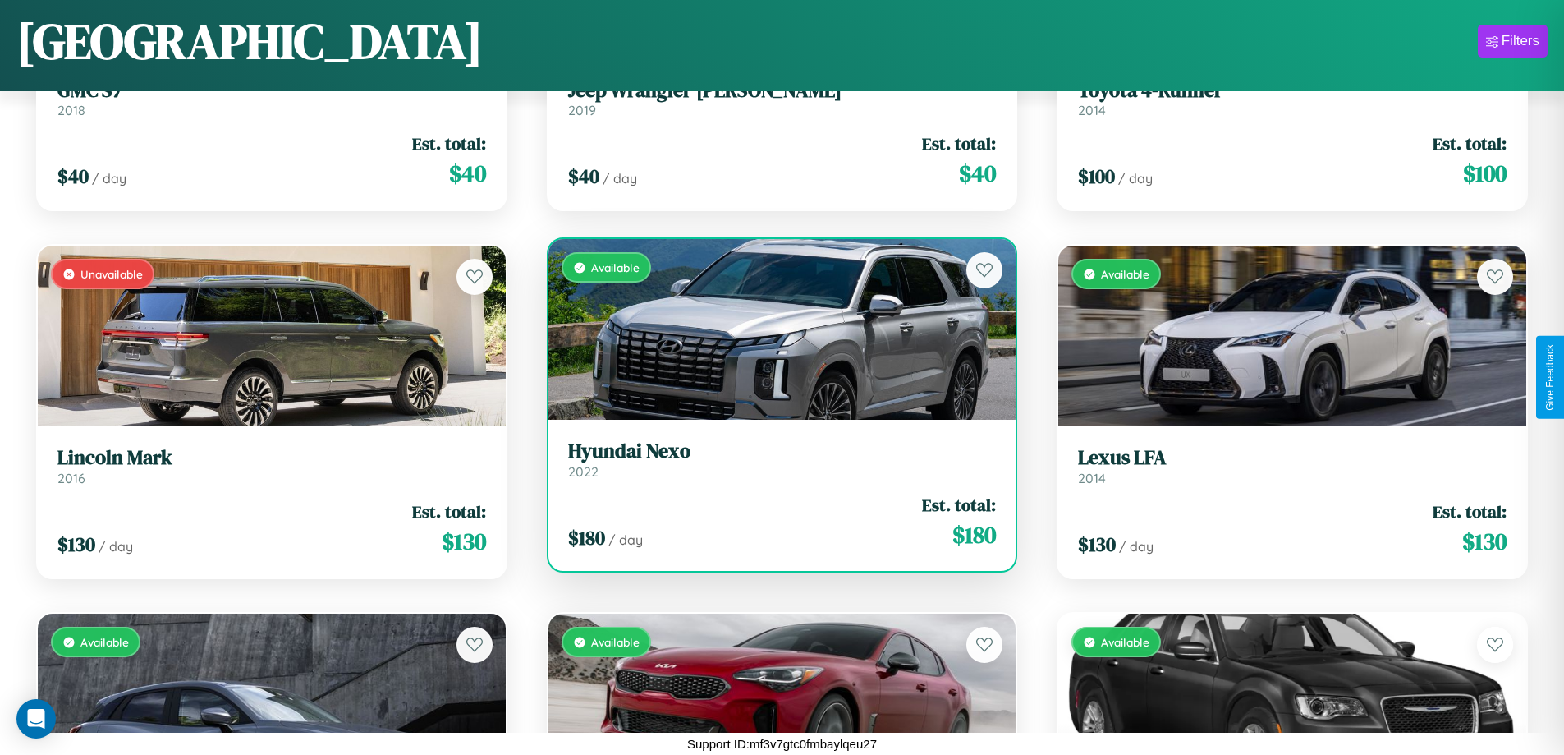
click at [775, 521] on div "$ 180 / day Est. total: $ 180" at bounding box center [782, 522] width 429 height 58
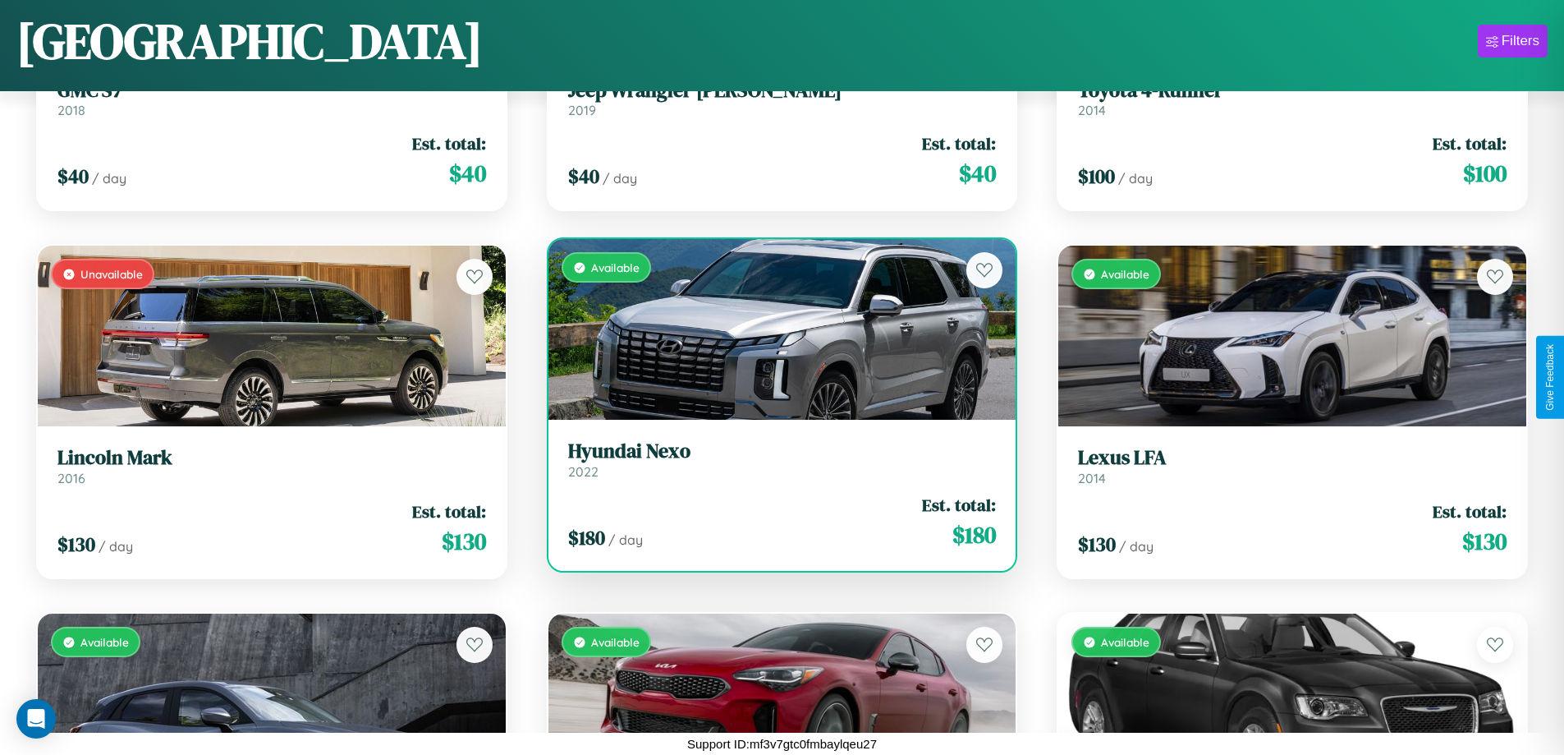
click at [775, 521] on div "$ 180 / day Est. total: $ 180" at bounding box center [782, 522] width 429 height 58
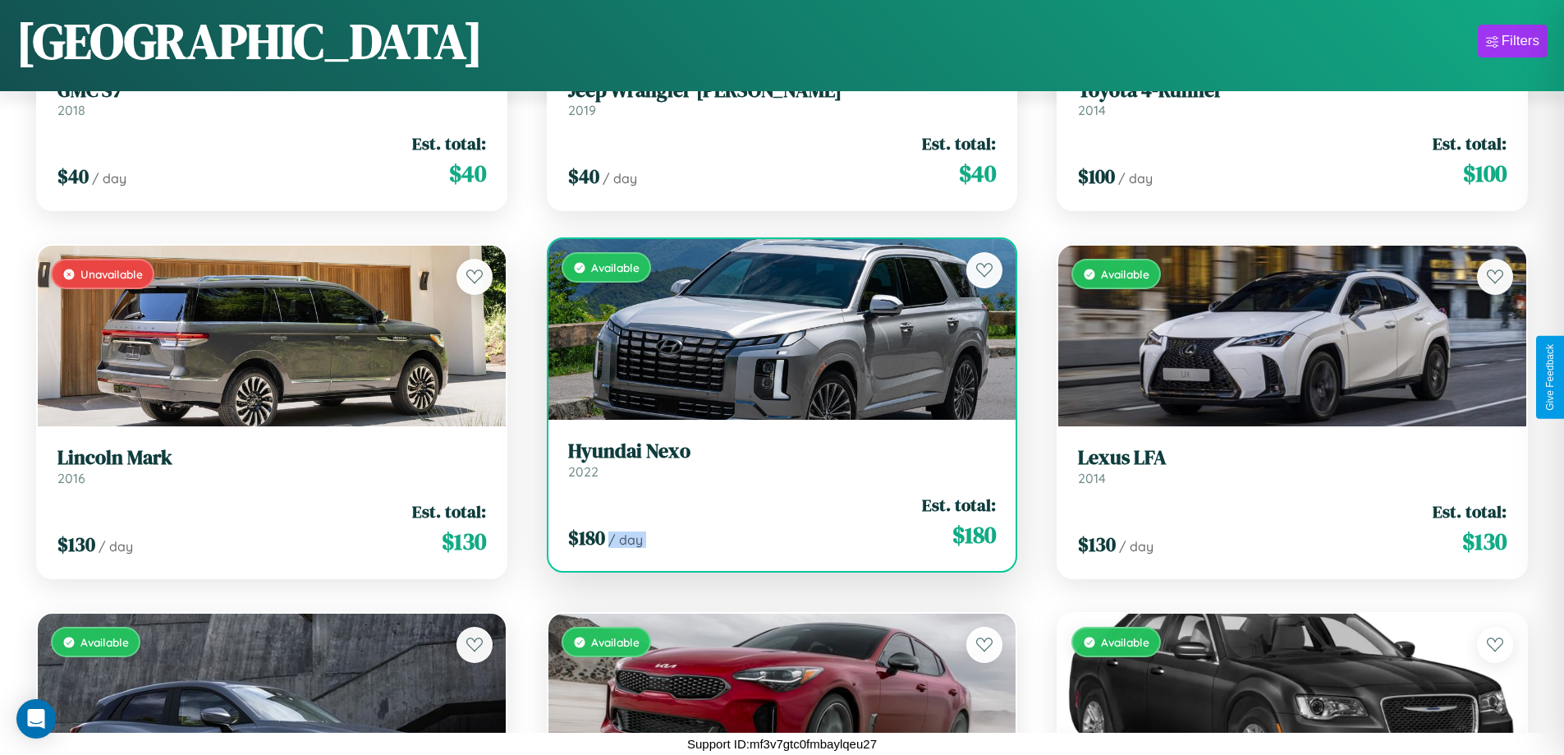
click at [775, 521] on div "$ 180 / day Est. total: $ 180" at bounding box center [782, 522] width 429 height 58
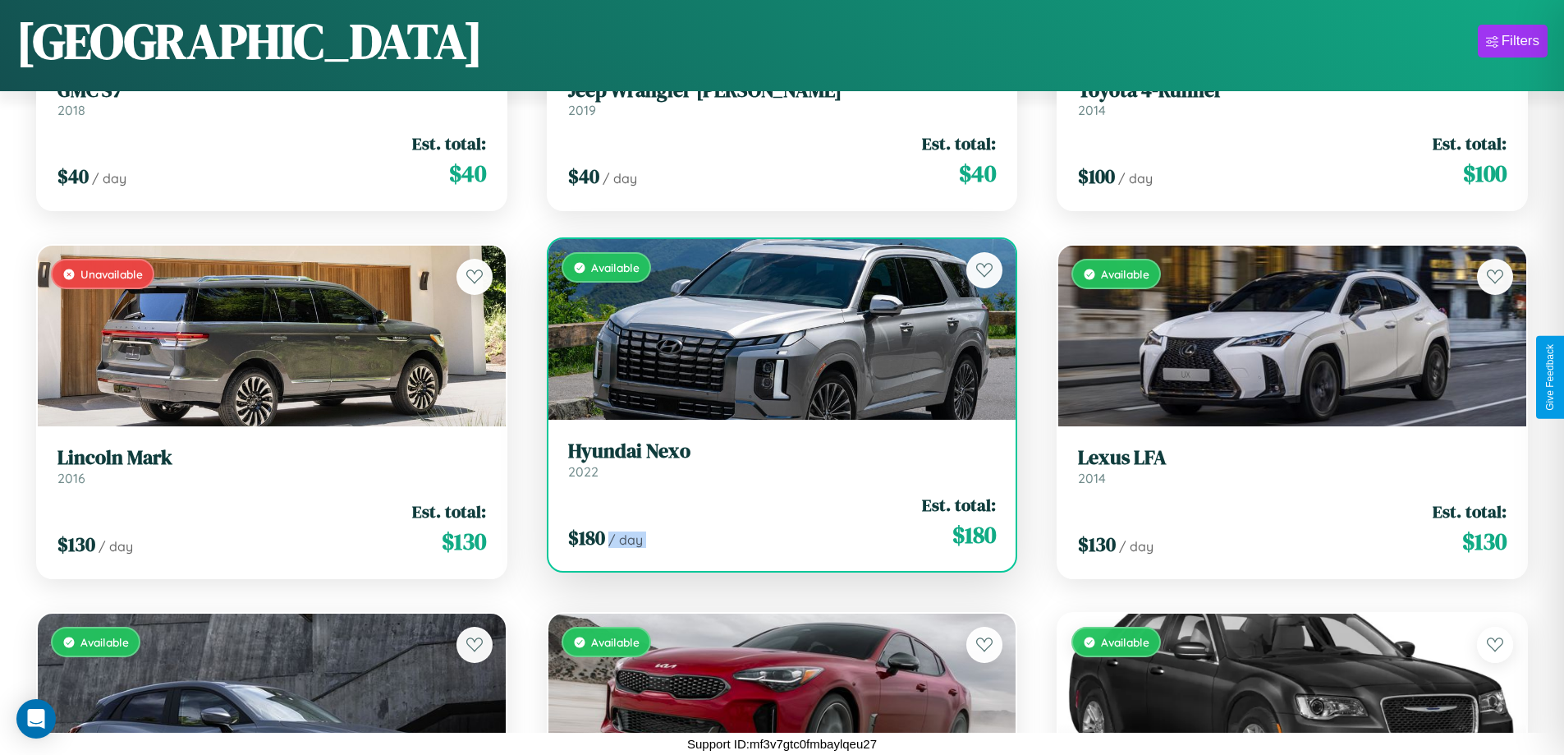
click at [775, 521] on div "$ 180 / day Est. total: $ 180" at bounding box center [782, 522] width 429 height 58
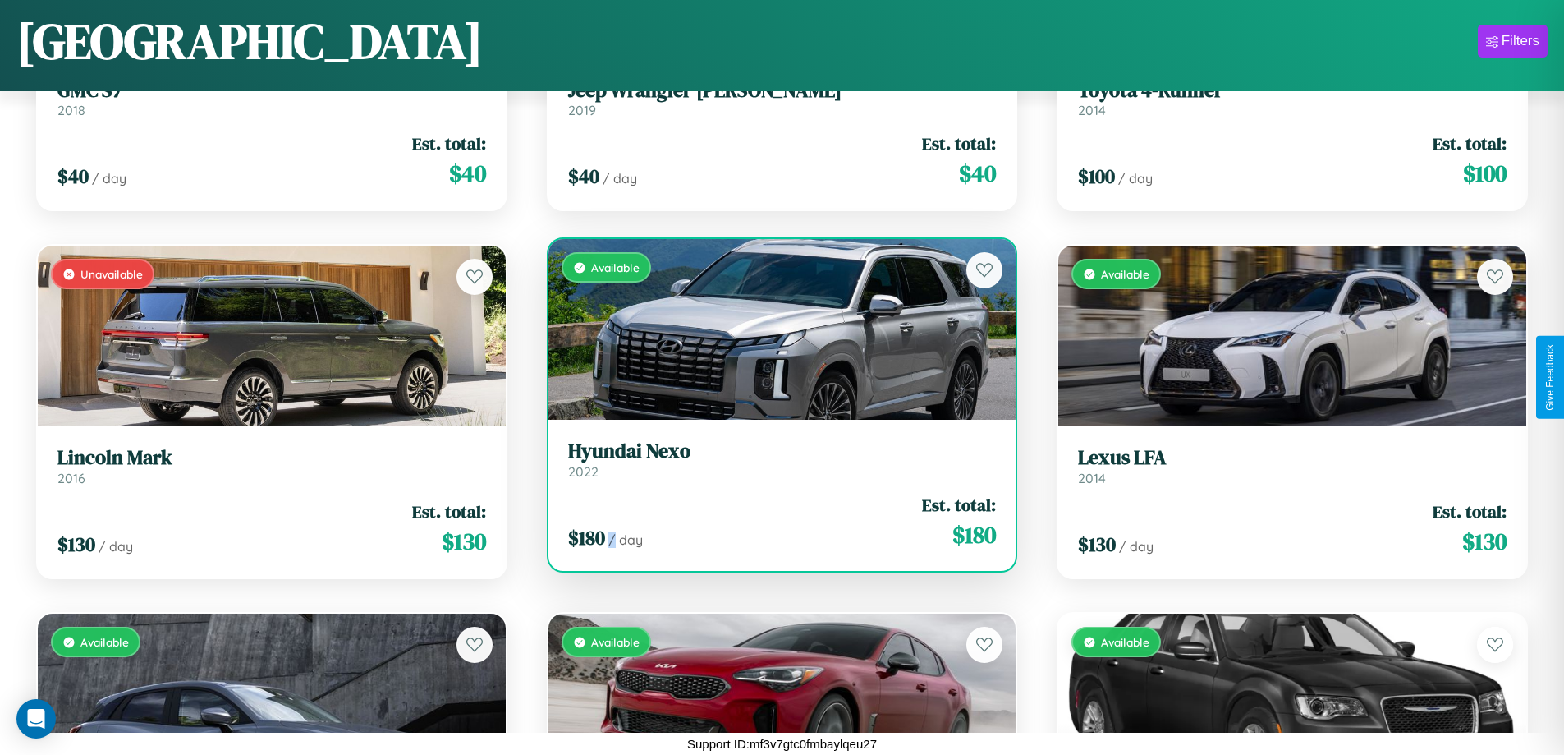
click at [775, 521] on div "$ 180 / day Est. total: $ 180" at bounding box center [782, 522] width 429 height 58
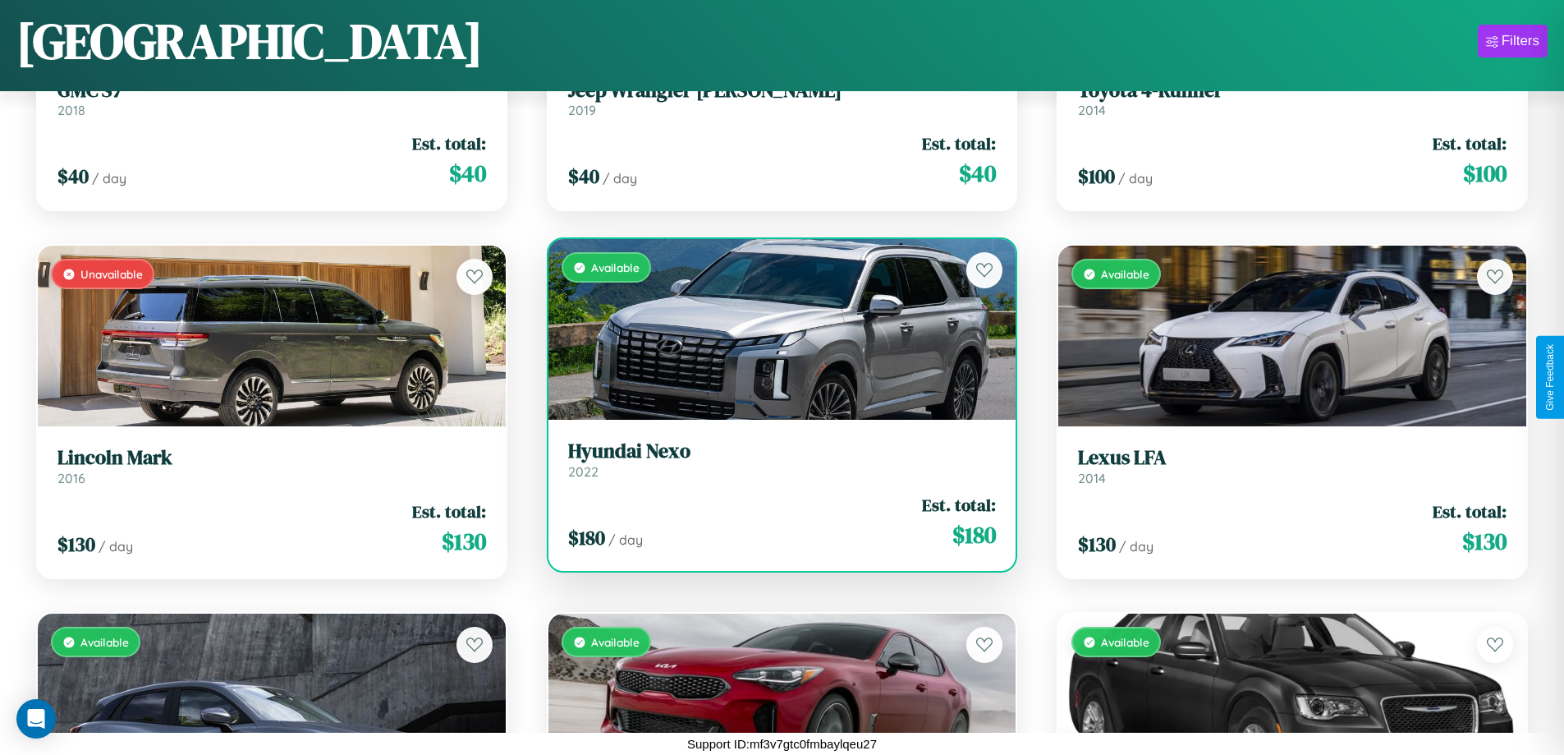
click at [775, 459] on h3 "Hyundai Nexo" at bounding box center [782, 451] width 429 height 24
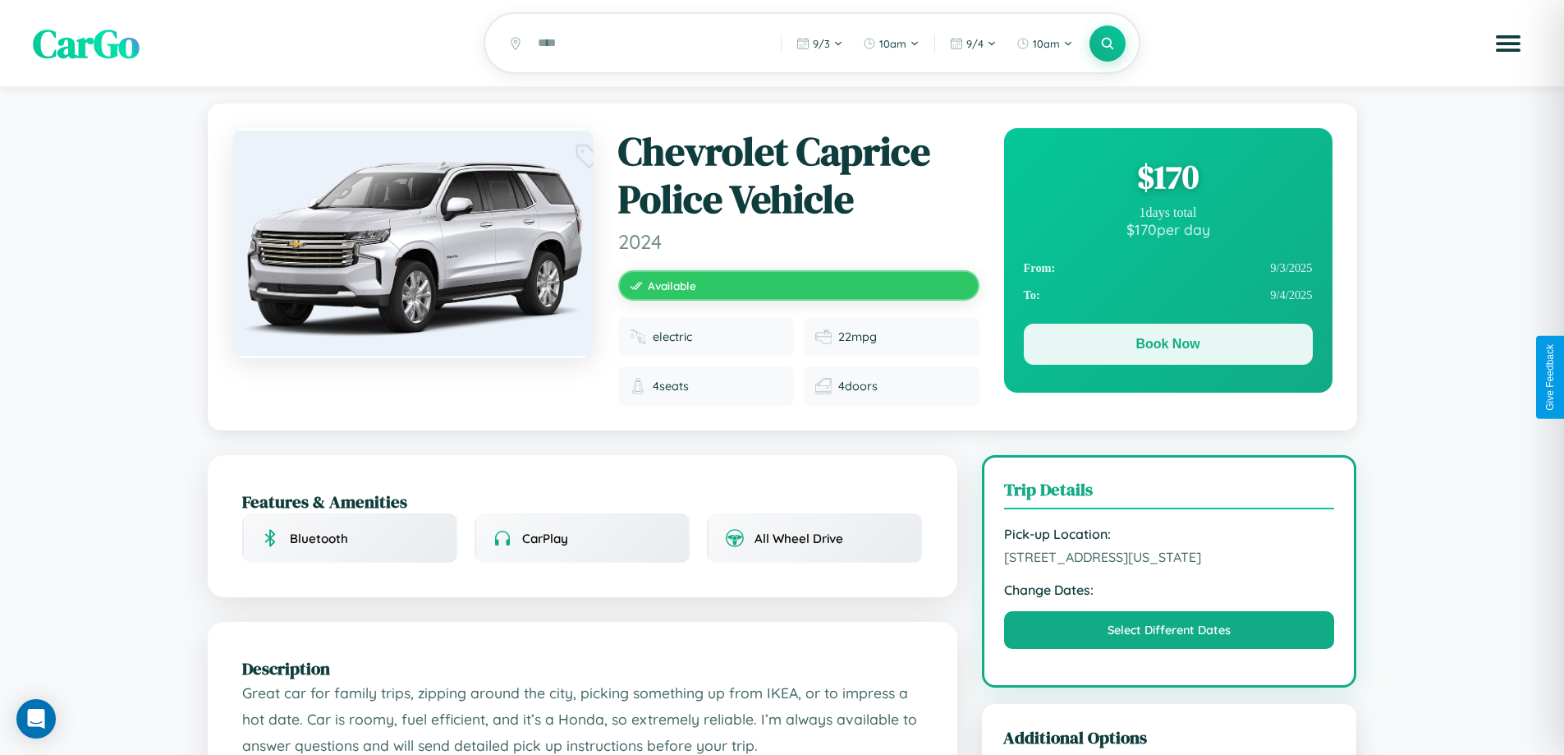
click at [1168, 347] on button "Book Now" at bounding box center [1168, 344] width 289 height 41
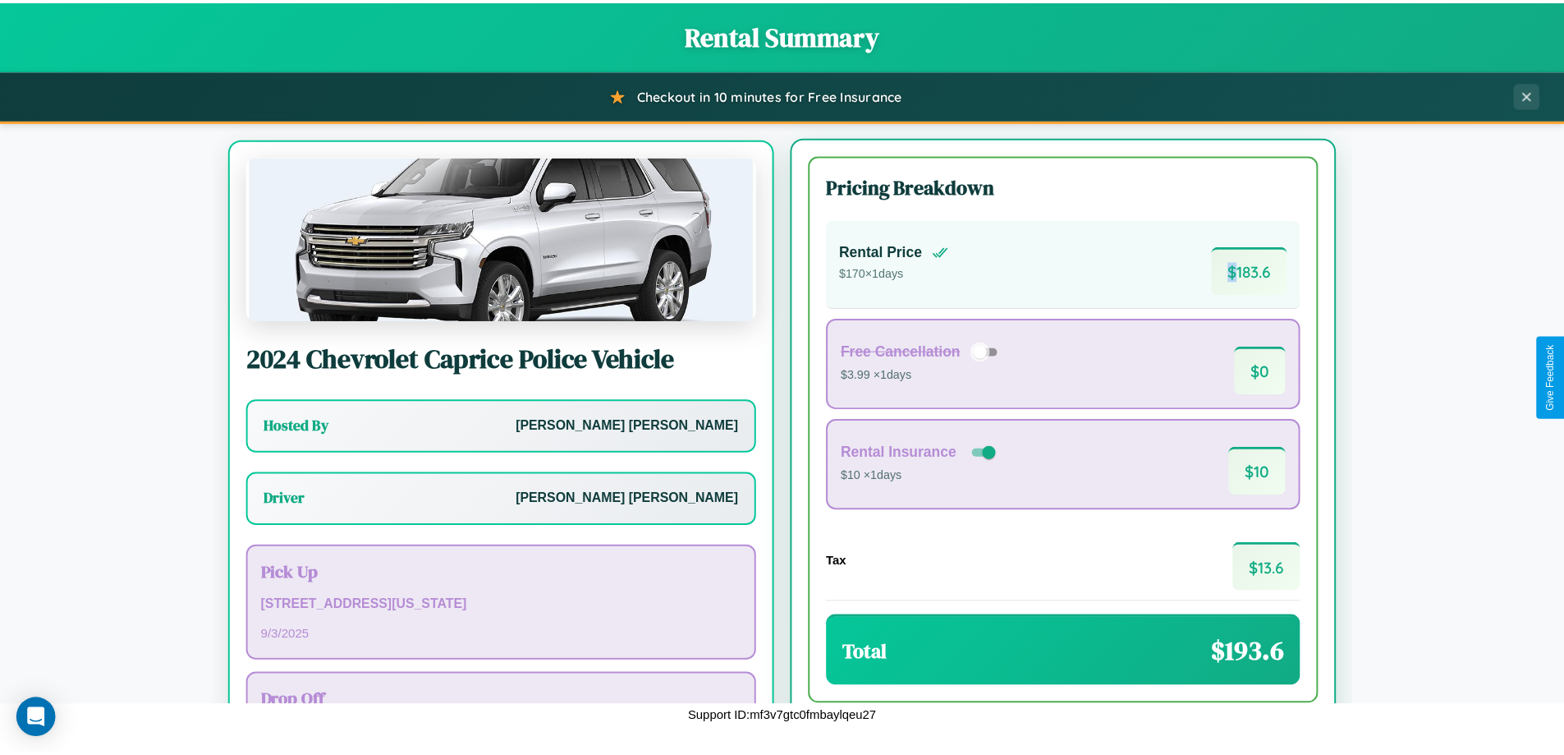
scroll to position [76, 0]
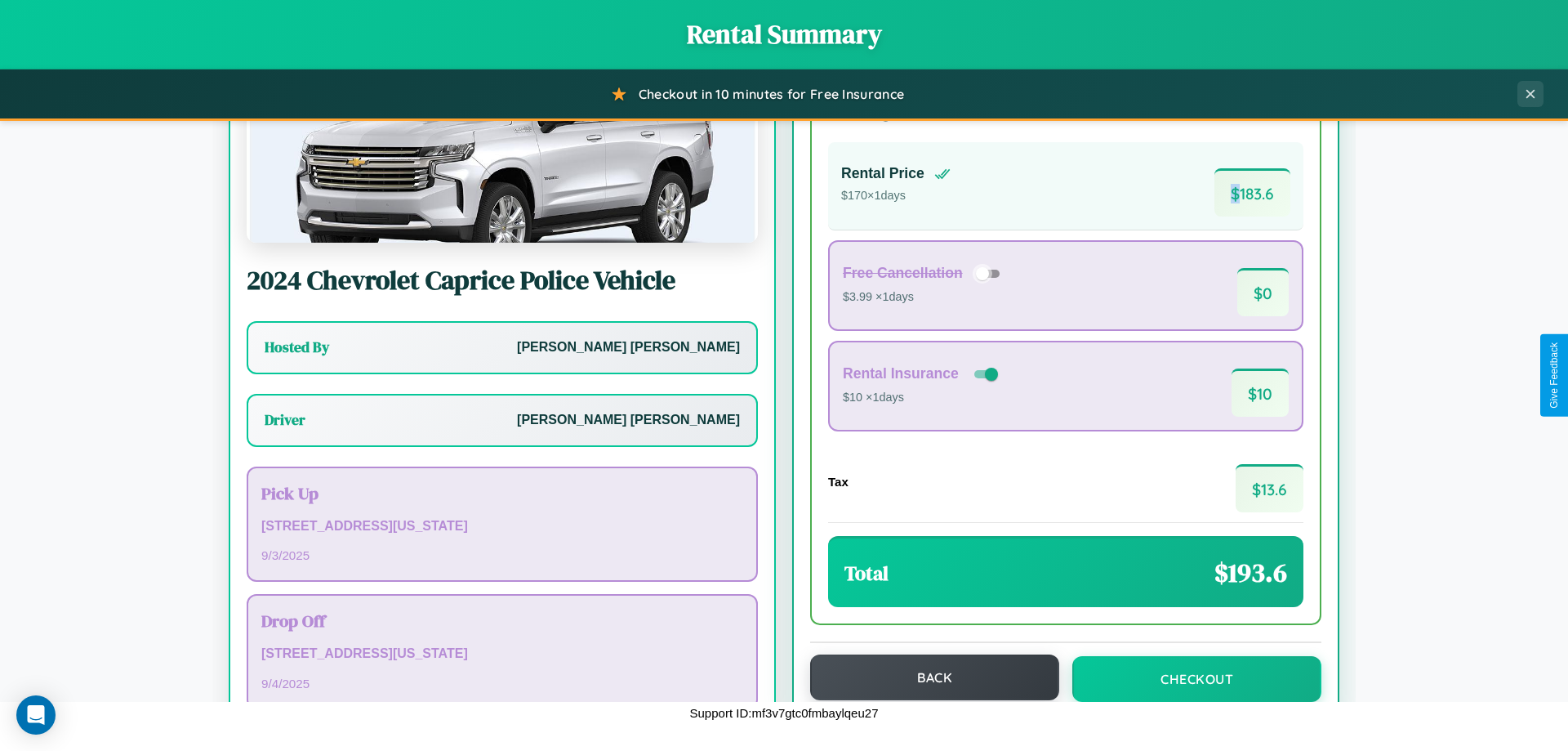
click at [927, 678] on button "Back" at bounding box center [935, 677] width 249 height 46
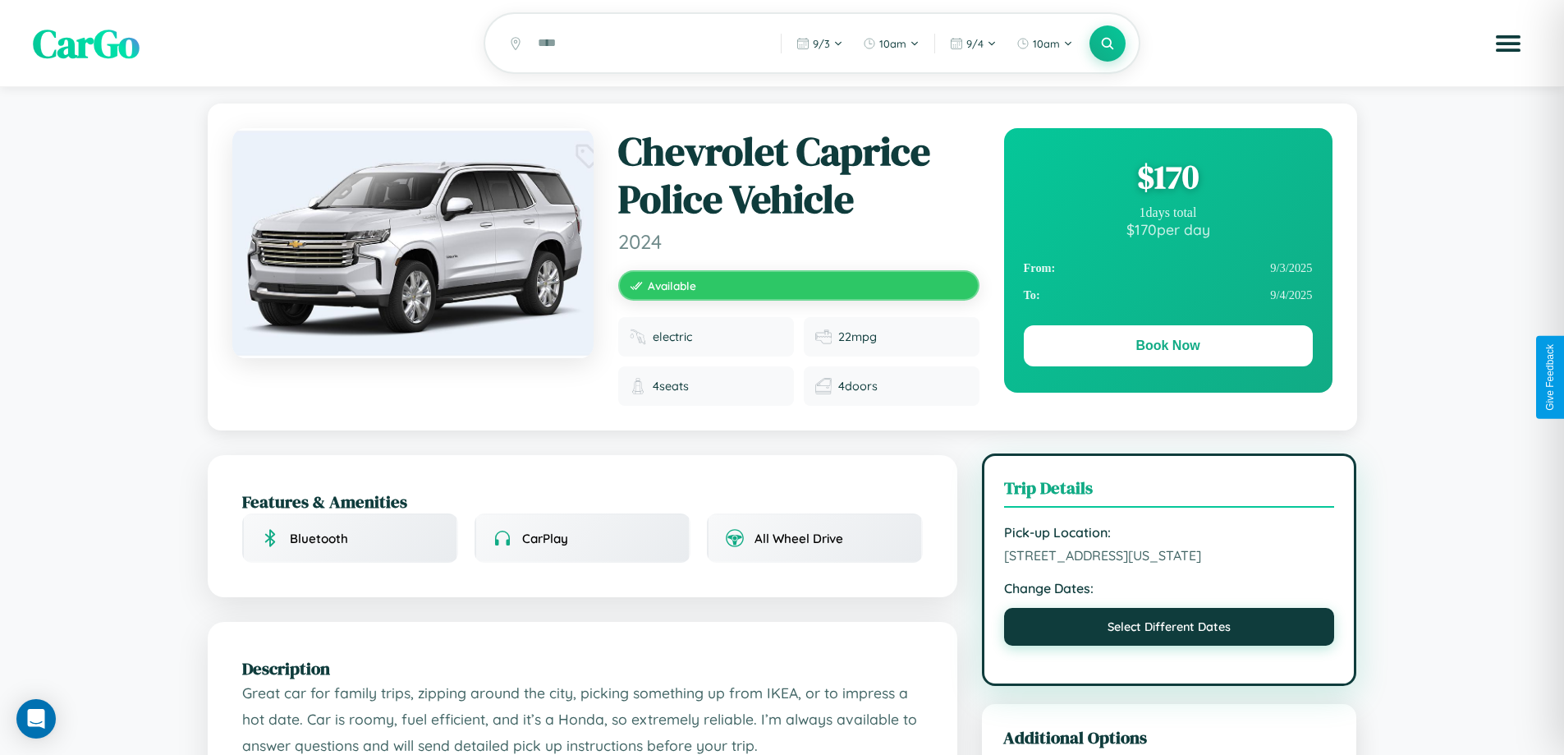
click at [1169, 645] on button "Select Different Dates" at bounding box center [1169, 627] width 331 height 38
select select "*"
select select "****"
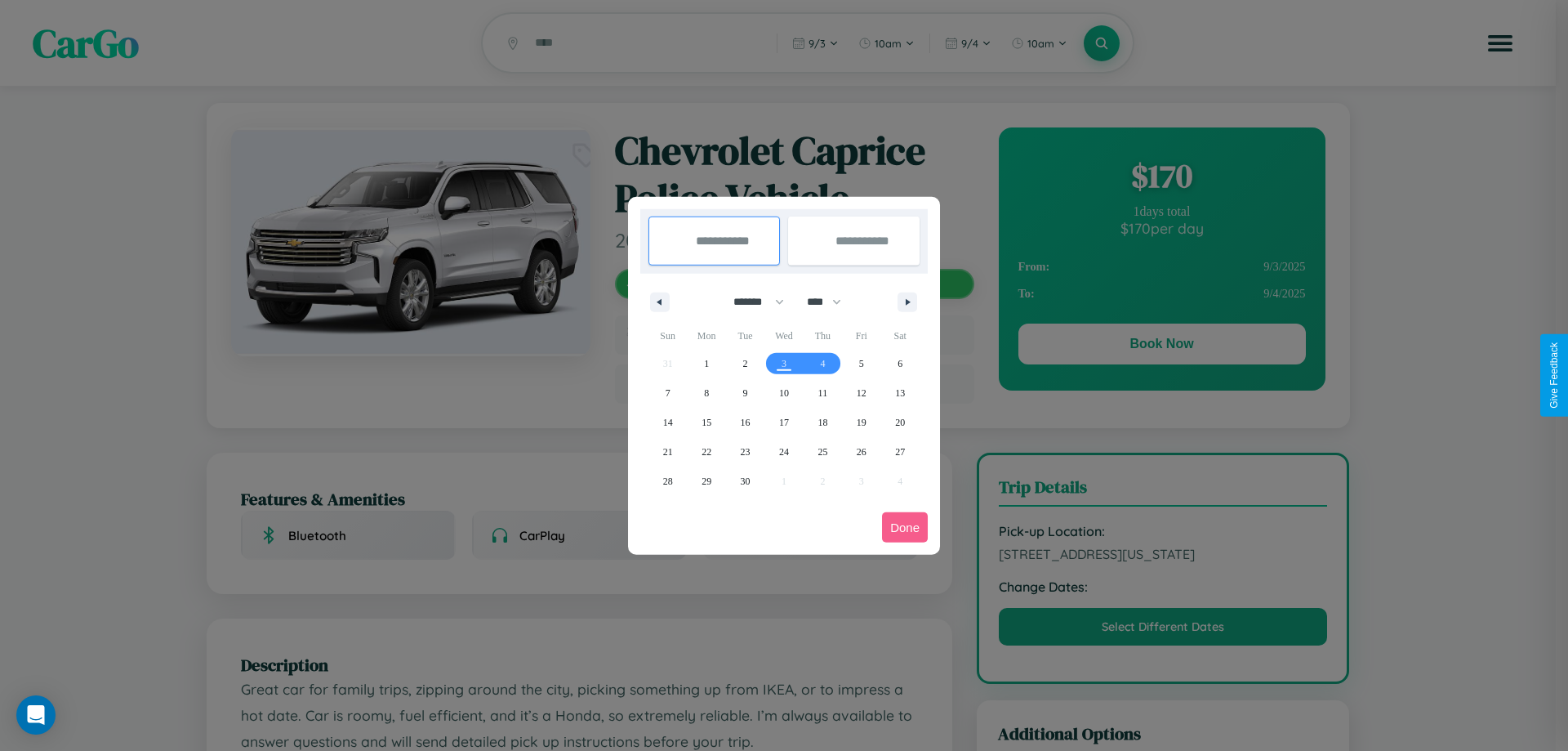
click at [751, 301] on select "******* ******** ***** ***** *** **** **** ****** ********* ******* ******** **…" at bounding box center [756, 301] width 70 height 27
select select "*"
click at [783, 480] on span "29" at bounding box center [784, 481] width 10 height 30
type input "**********"
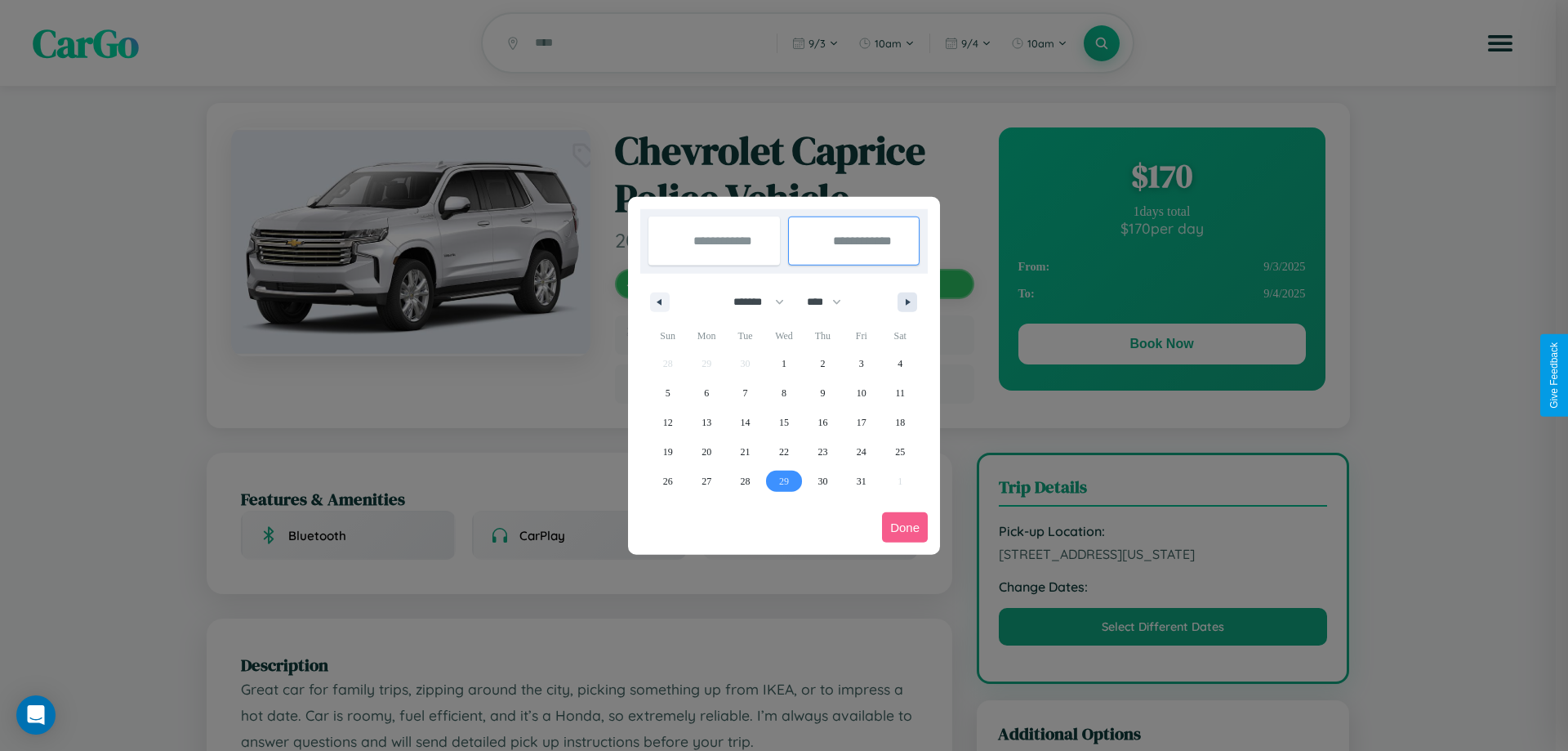
click at [907, 301] on icon "button" at bounding box center [910, 302] width 8 height 7
select select "**"
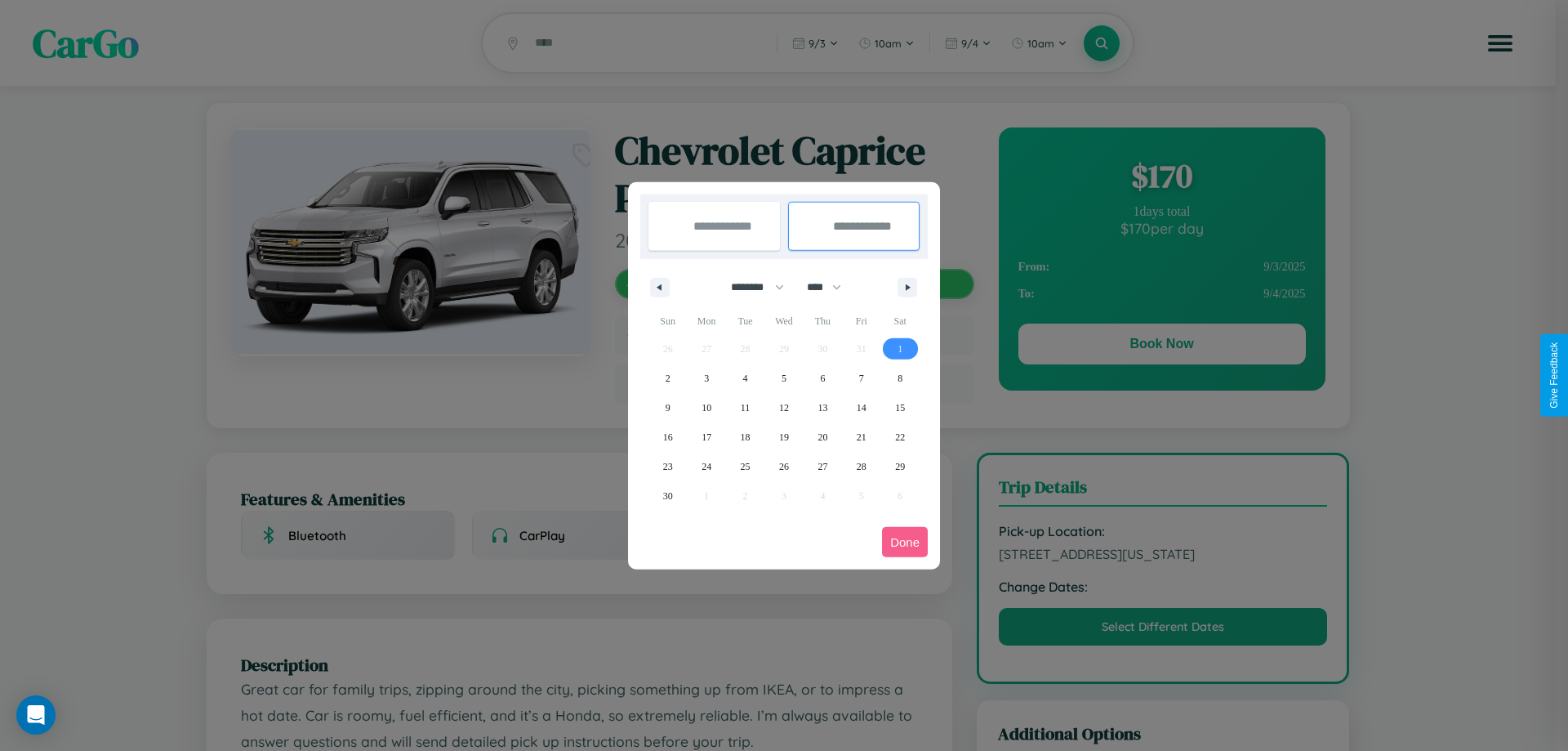
click at [900, 348] on span "1" at bounding box center [899, 349] width 5 height 30
type input "**********"
select select "*"
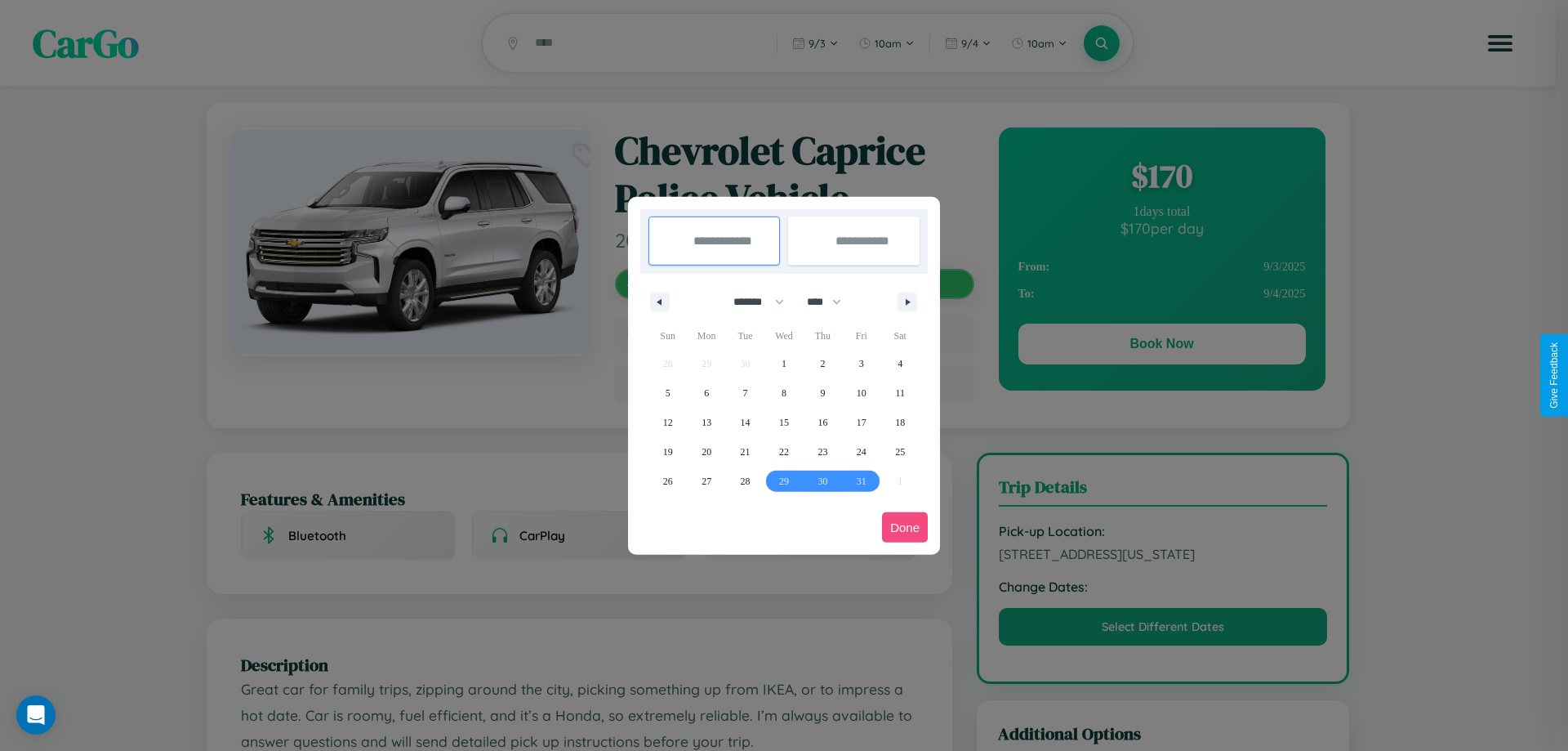
click at [905, 527] on button "Done" at bounding box center [905, 527] width 46 height 30
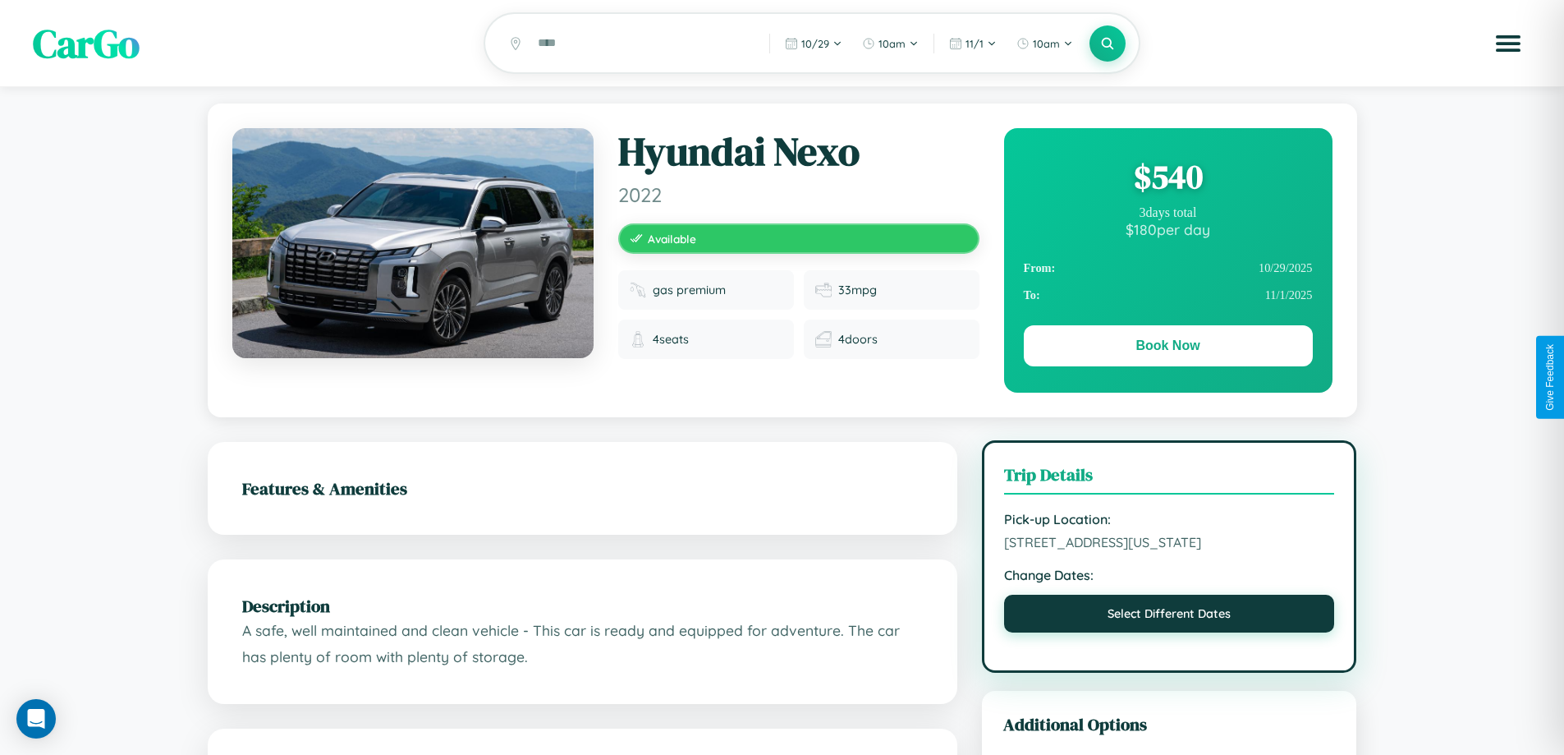
click at [1169, 632] on button "Select Different Dates" at bounding box center [1169, 613] width 331 height 38
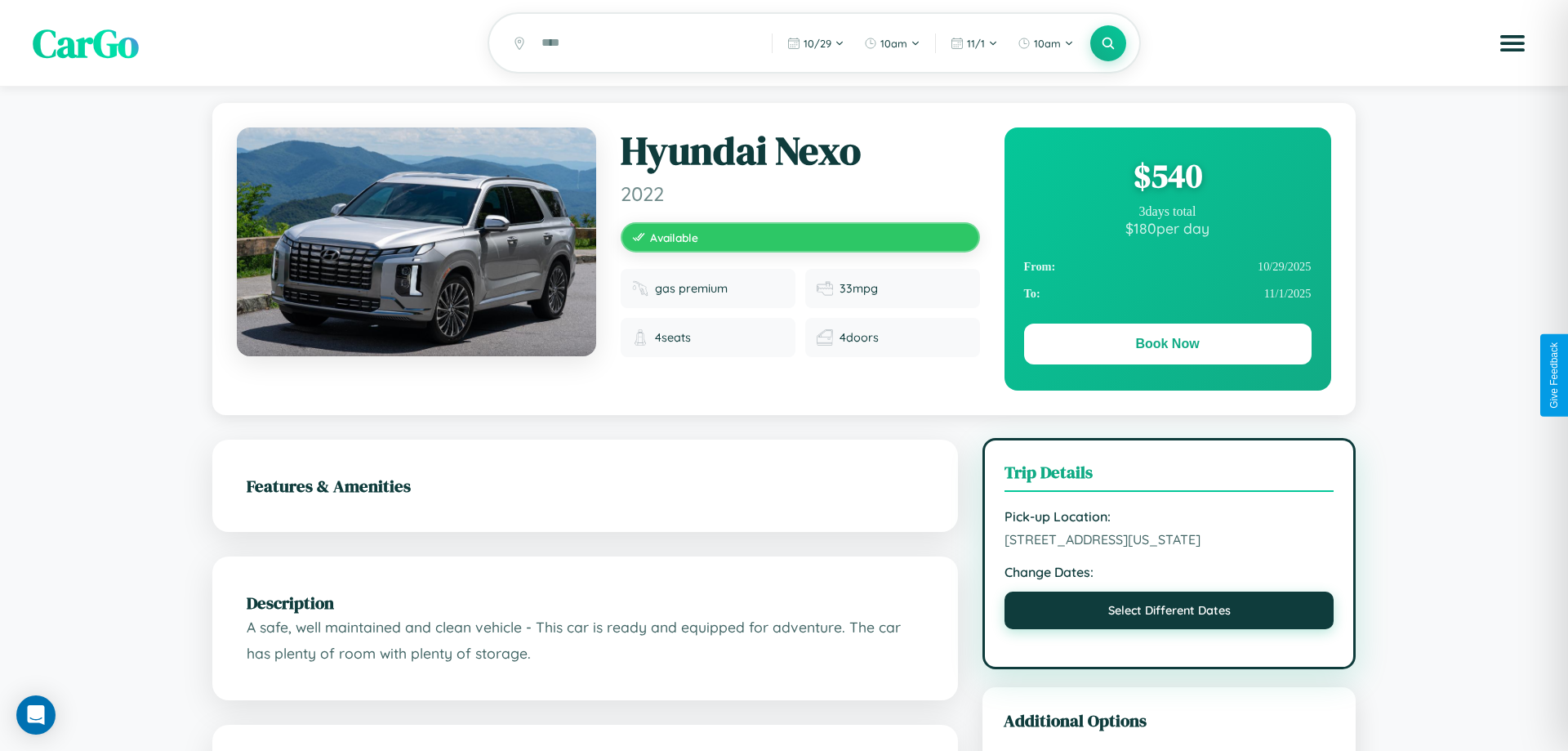
select select "*"
select select "****"
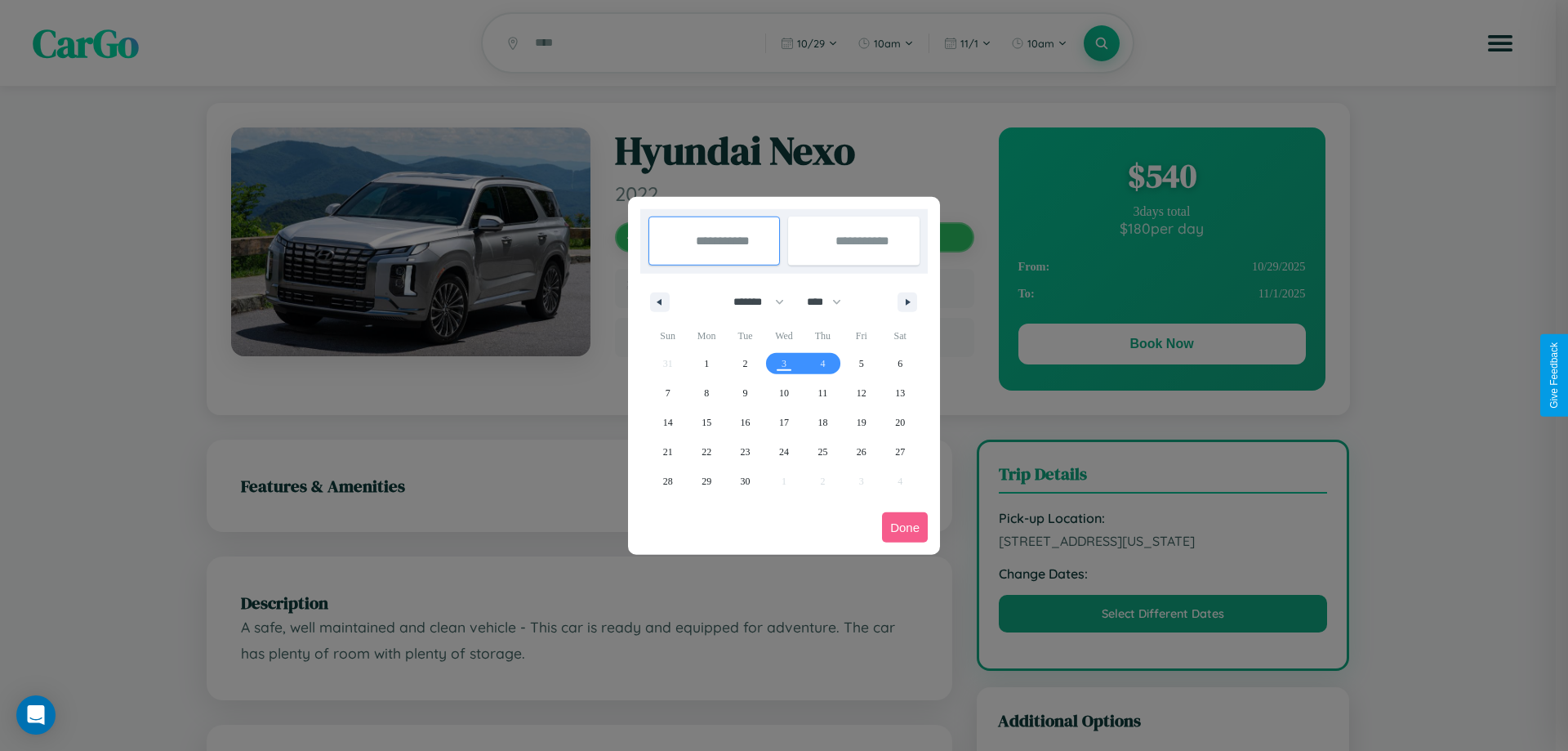
click at [751, 301] on select "******* ******** ***** ***** *** **** **** ****** ********* ******* ******** **…" at bounding box center [756, 301] width 70 height 27
select select "*"
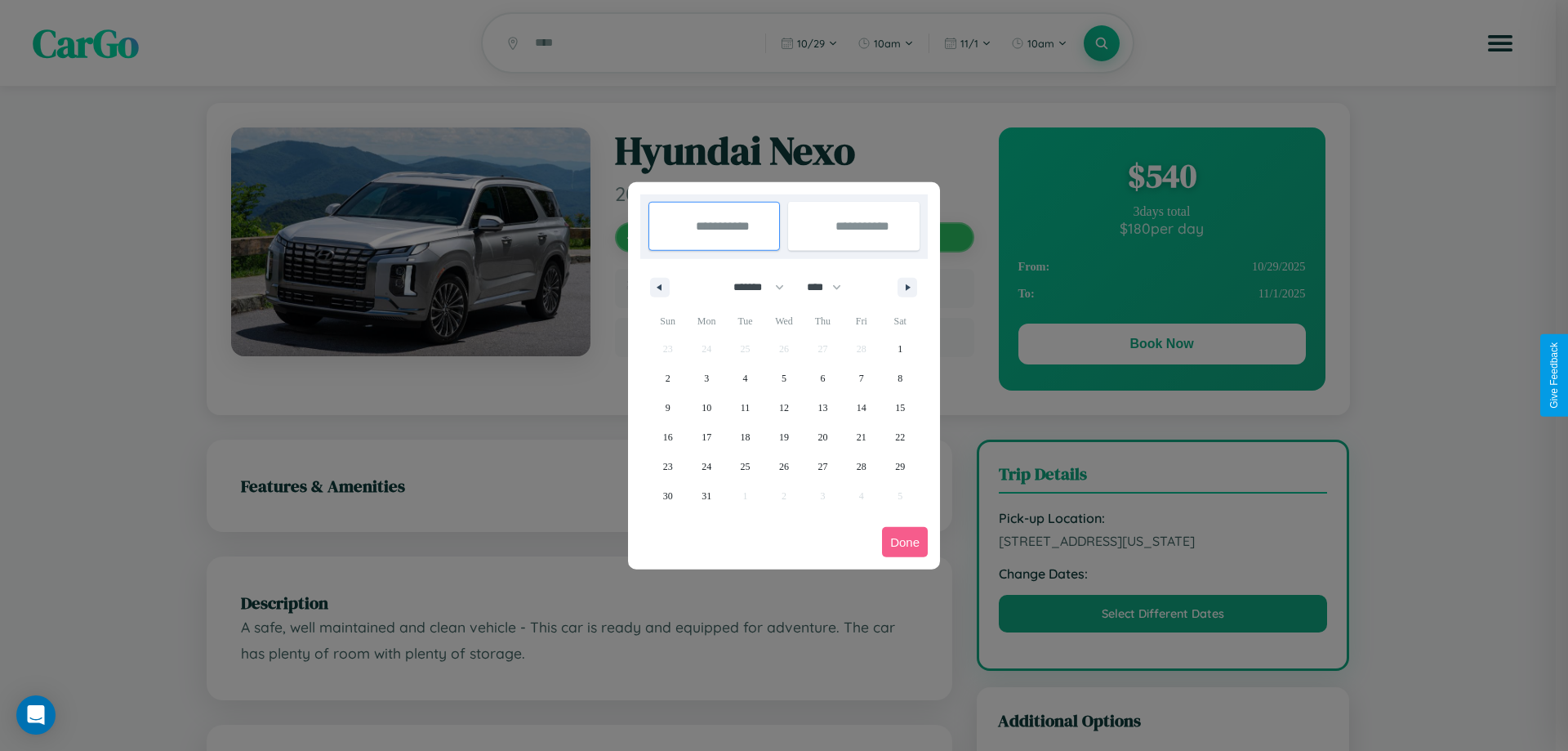
click at [831, 286] on select "**** **** **** **** **** **** **** **** **** **** **** **** **** **** **** ****…" at bounding box center [822, 286] width 49 height 27
select select "****"
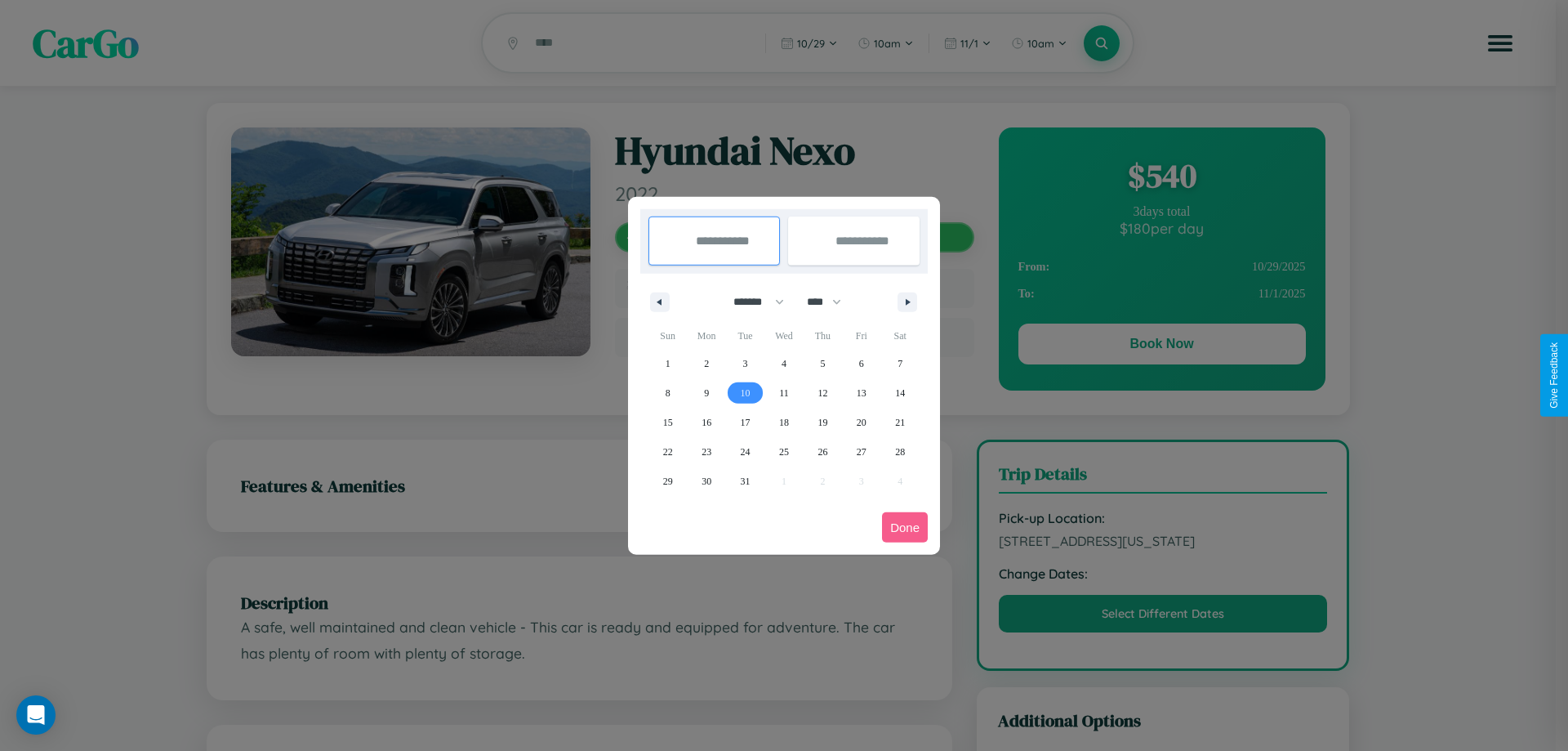
click at [745, 392] on span "10" at bounding box center [746, 393] width 10 height 30
type input "**********"
click at [667, 422] on span "15" at bounding box center [668, 423] width 10 height 30
type input "**********"
click at [905, 527] on button "Done" at bounding box center [905, 527] width 46 height 30
